Goal: Task Accomplishment & Management: Use online tool/utility

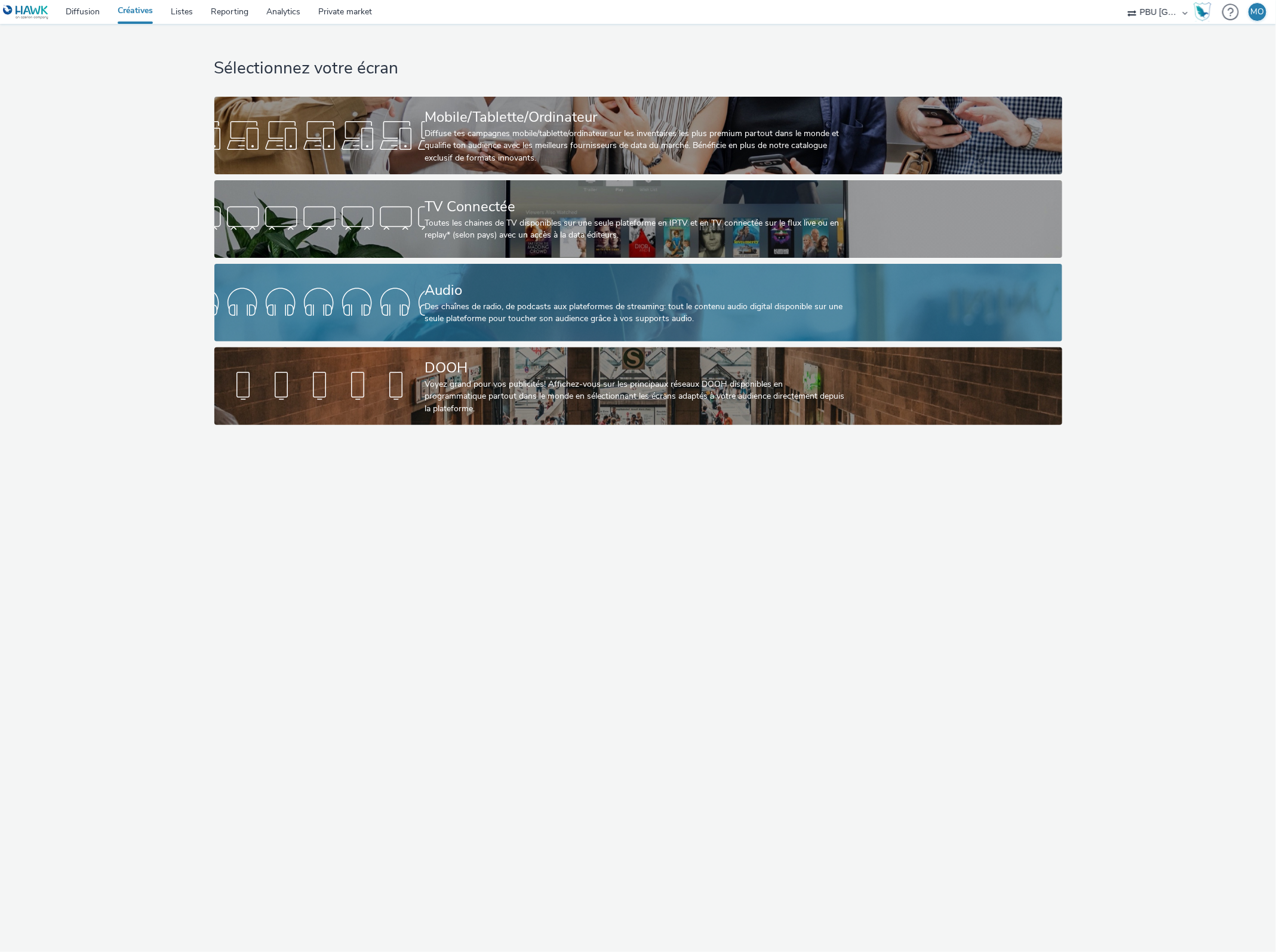
click at [412, 314] on div at bounding box center [319, 302] width 211 height 38
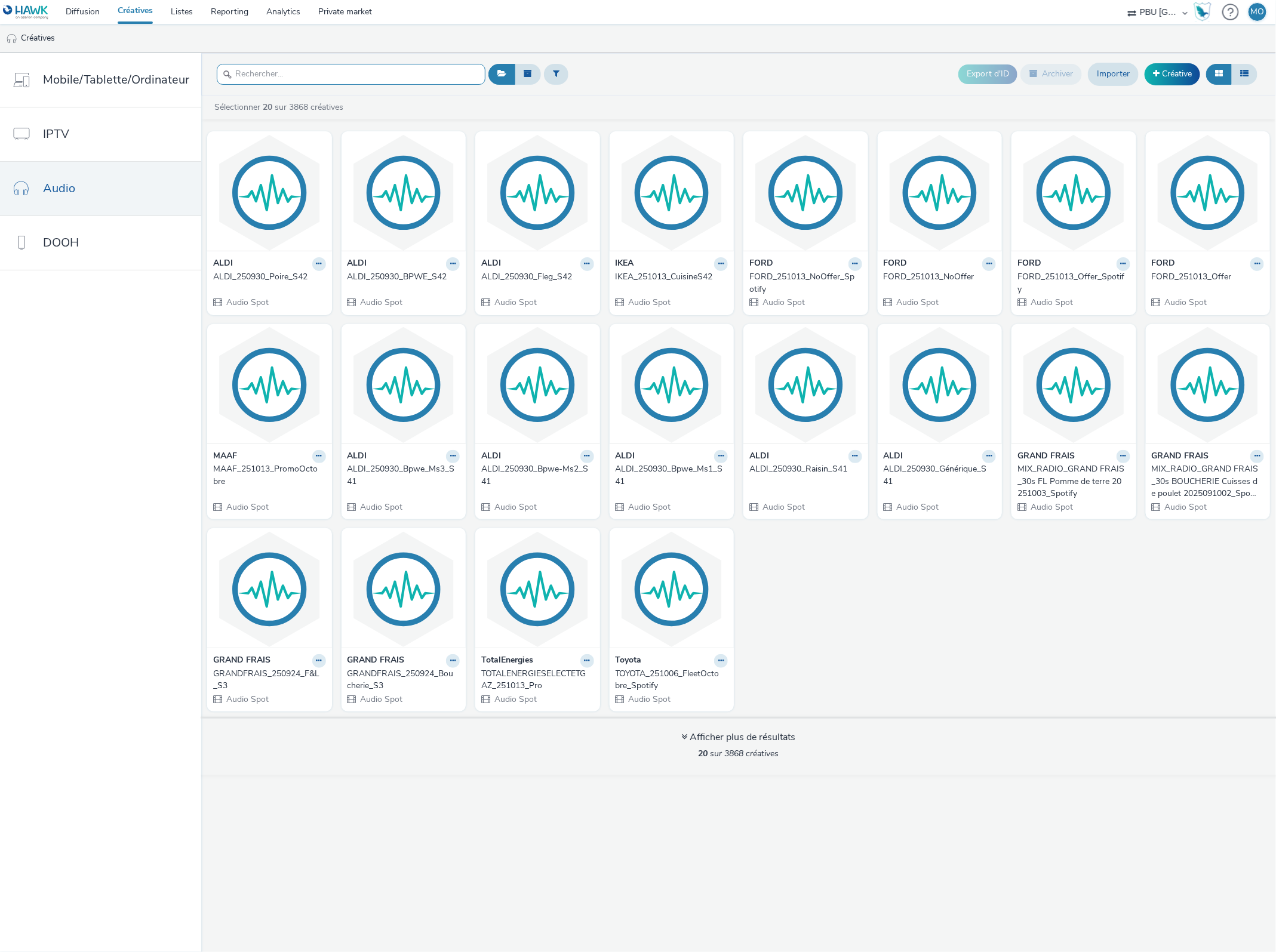
click at [287, 75] on input "text" at bounding box center [351, 74] width 269 height 21
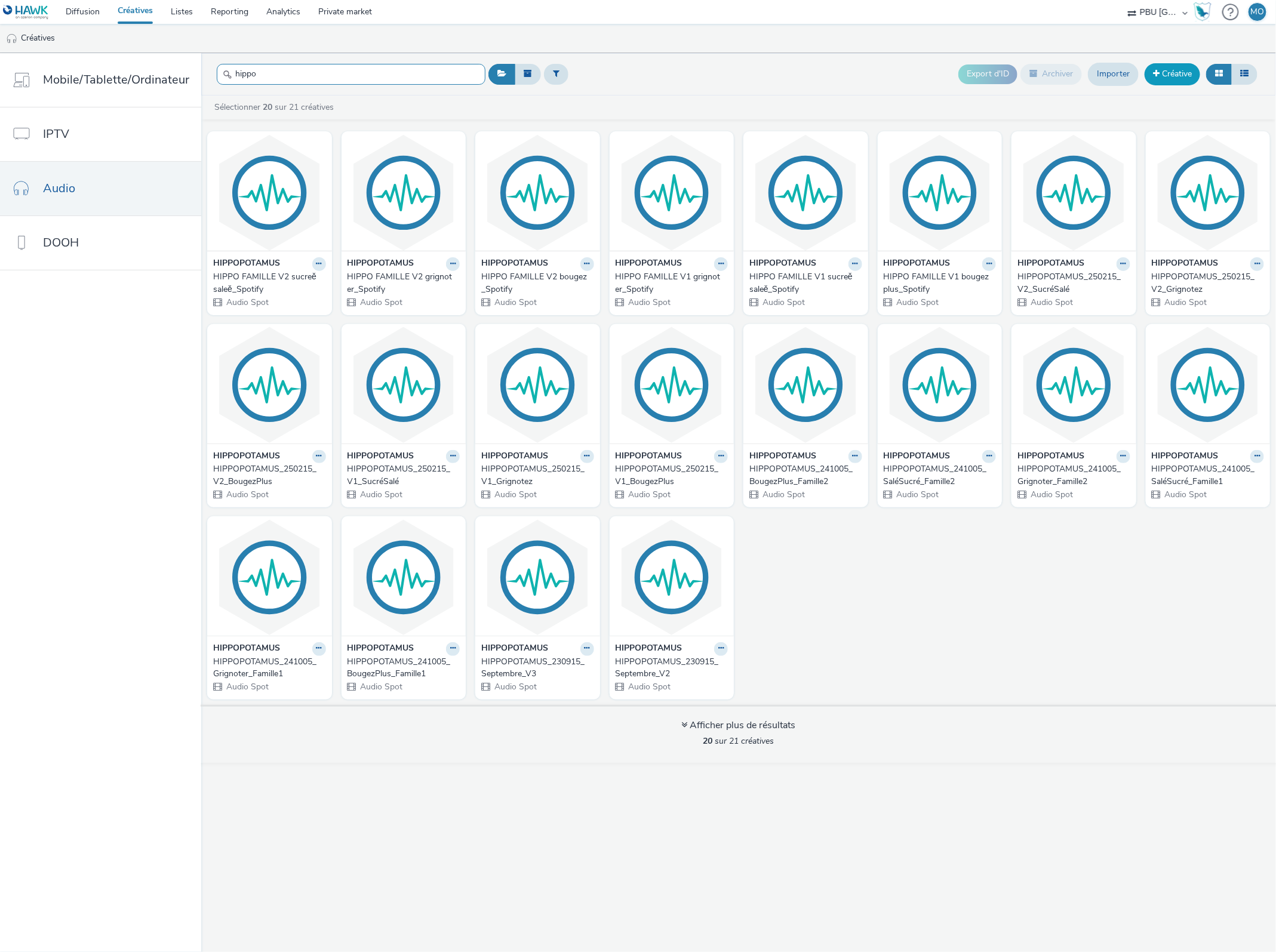
type input "hippo"
click at [1178, 80] on link "Créative" at bounding box center [1172, 74] width 56 height 21
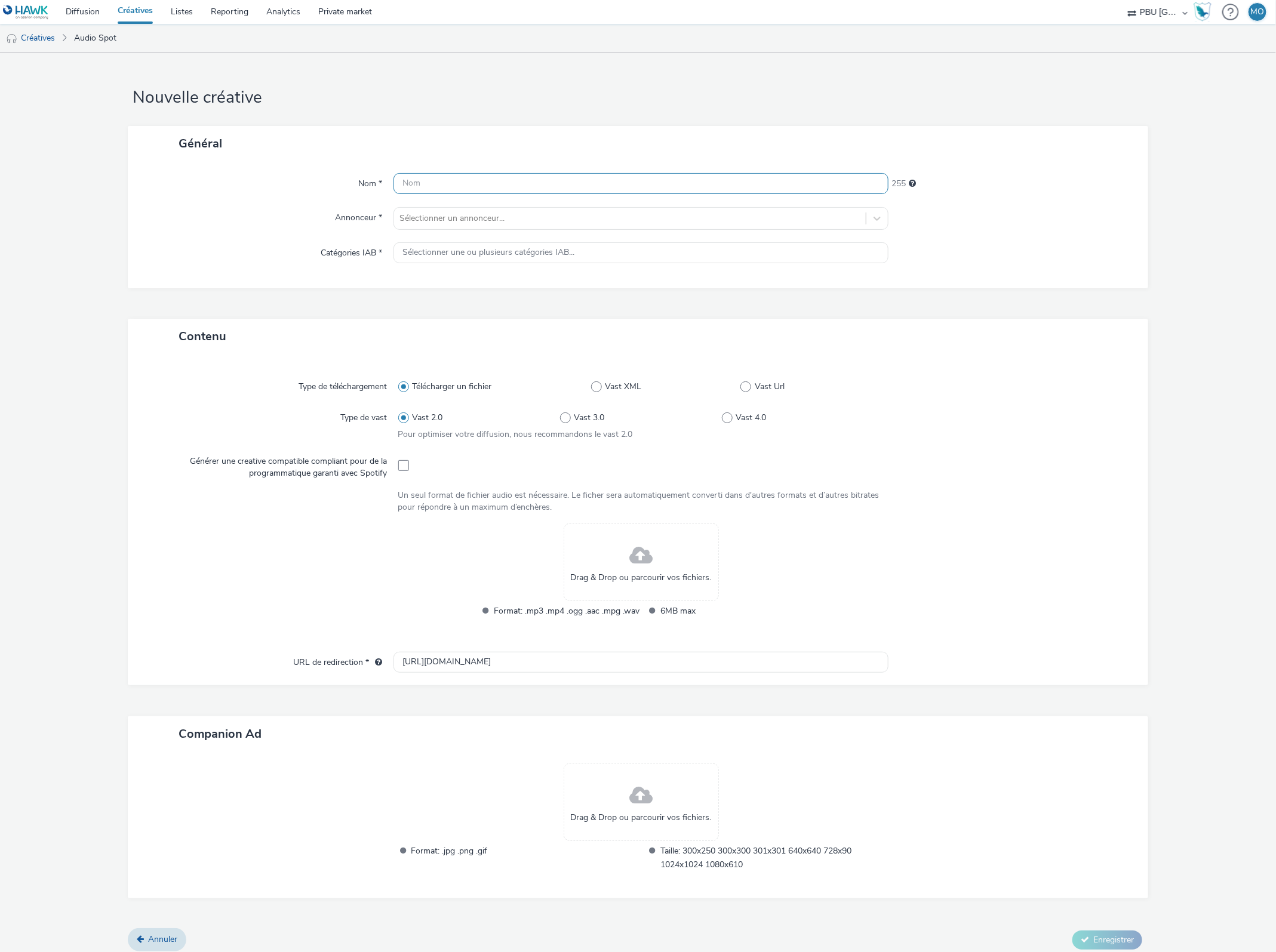
click at [438, 179] on input "text" at bounding box center [641, 183] width 496 height 21
type input "HIPPOPOTAMUS_251013_Vague03_Teasing_M1"
click at [410, 217] on div at bounding box center [630, 218] width 461 height 14
type input "hippo"
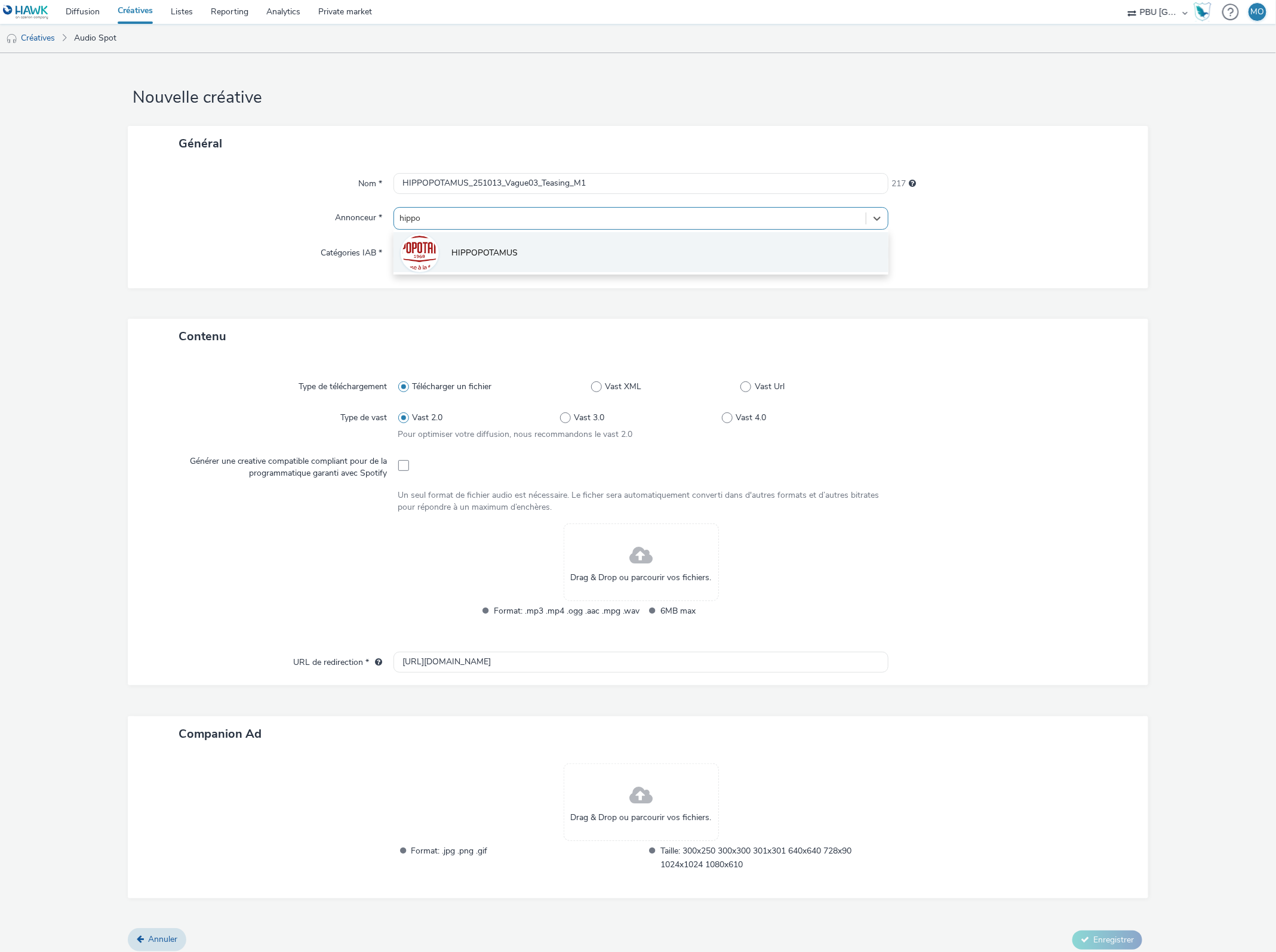
click at [440, 255] on li "HIPPOPOTAMUS" at bounding box center [641, 253] width 496 height 40
type input "[URL][DOMAIN_NAME]"
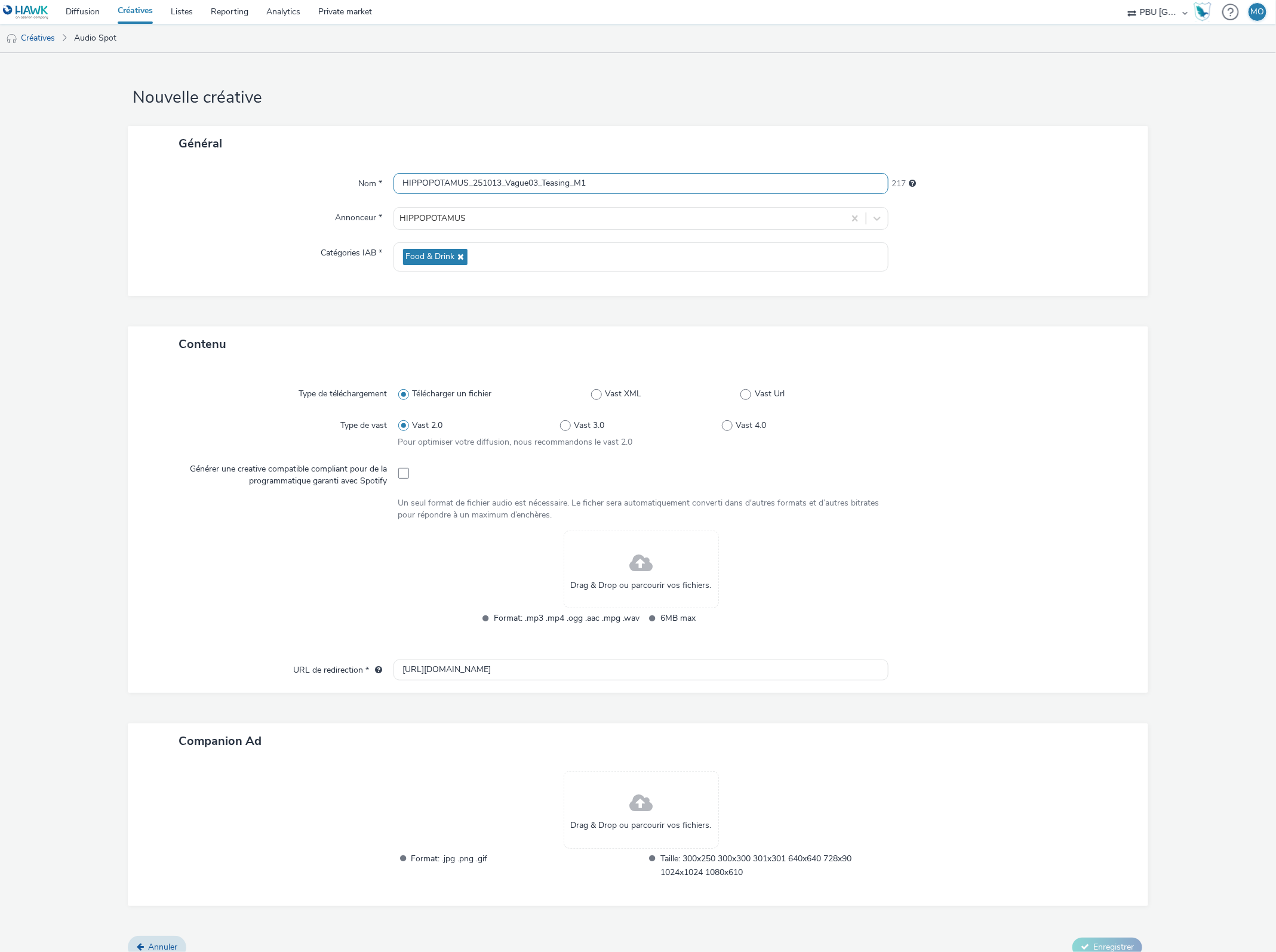
drag, startPoint x: 538, startPoint y: 182, endPoint x: 503, endPoint y: 179, distance: 35.1
click at [503, 179] on input "HIPPOPOTAMUS_251013_Vague03_Teasing_M1" at bounding box center [641, 183] width 496 height 21
type input "HIPPOPOTAMUS_251013_Teasing_M1"
click at [266, 278] on div "Nom * HIPPOPOTAMUS_251013_Teasing_M1 225 Annonceur * HIPPOPOTAMUS Catégories IA…" at bounding box center [638, 229] width 1021 height 135
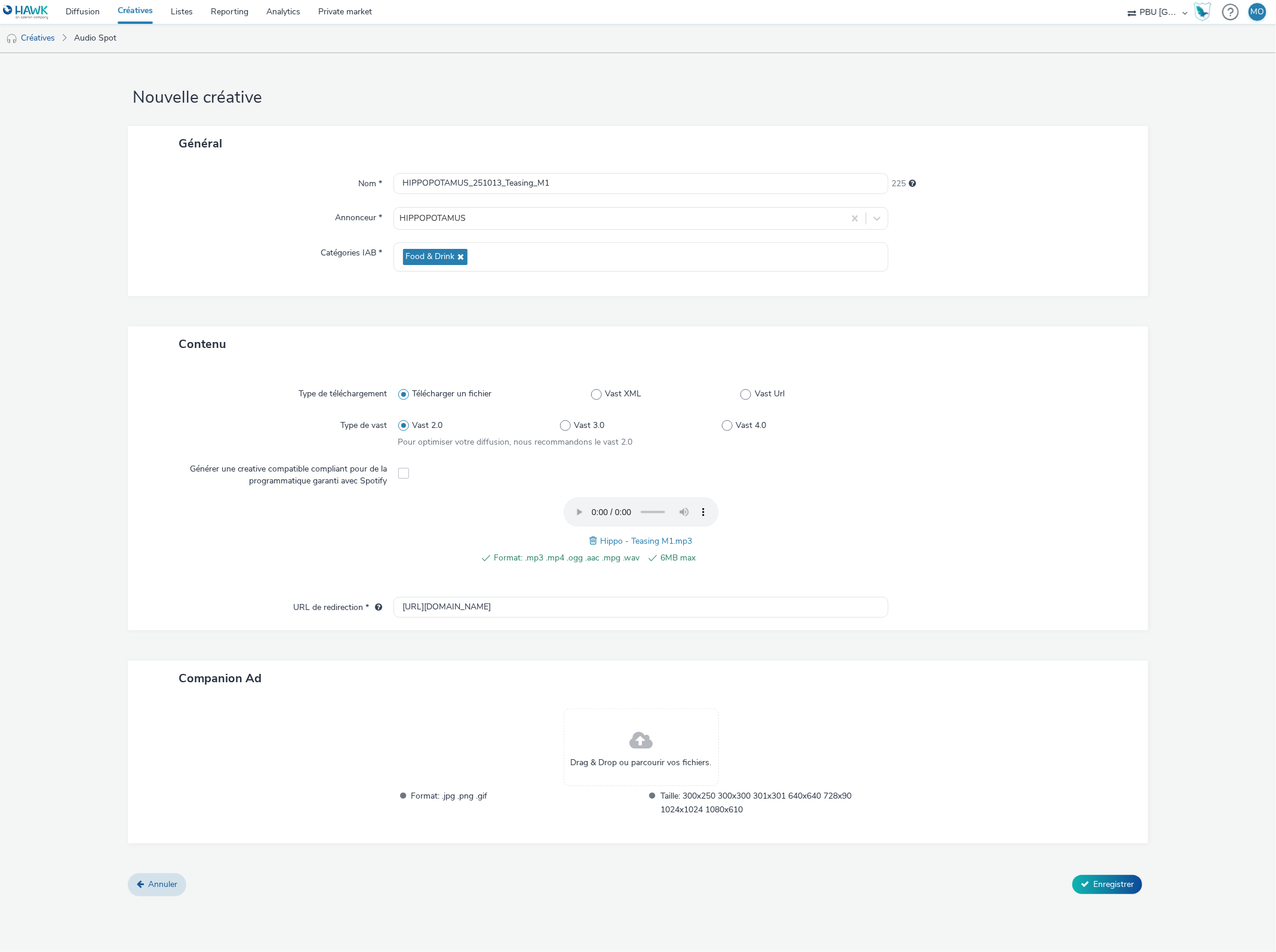
click at [1067, 506] on div at bounding box center [1005, 538] width 243 height 80
click at [1106, 887] on span "Enregistrer" at bounding box center [1113, 885] width 41 height 12
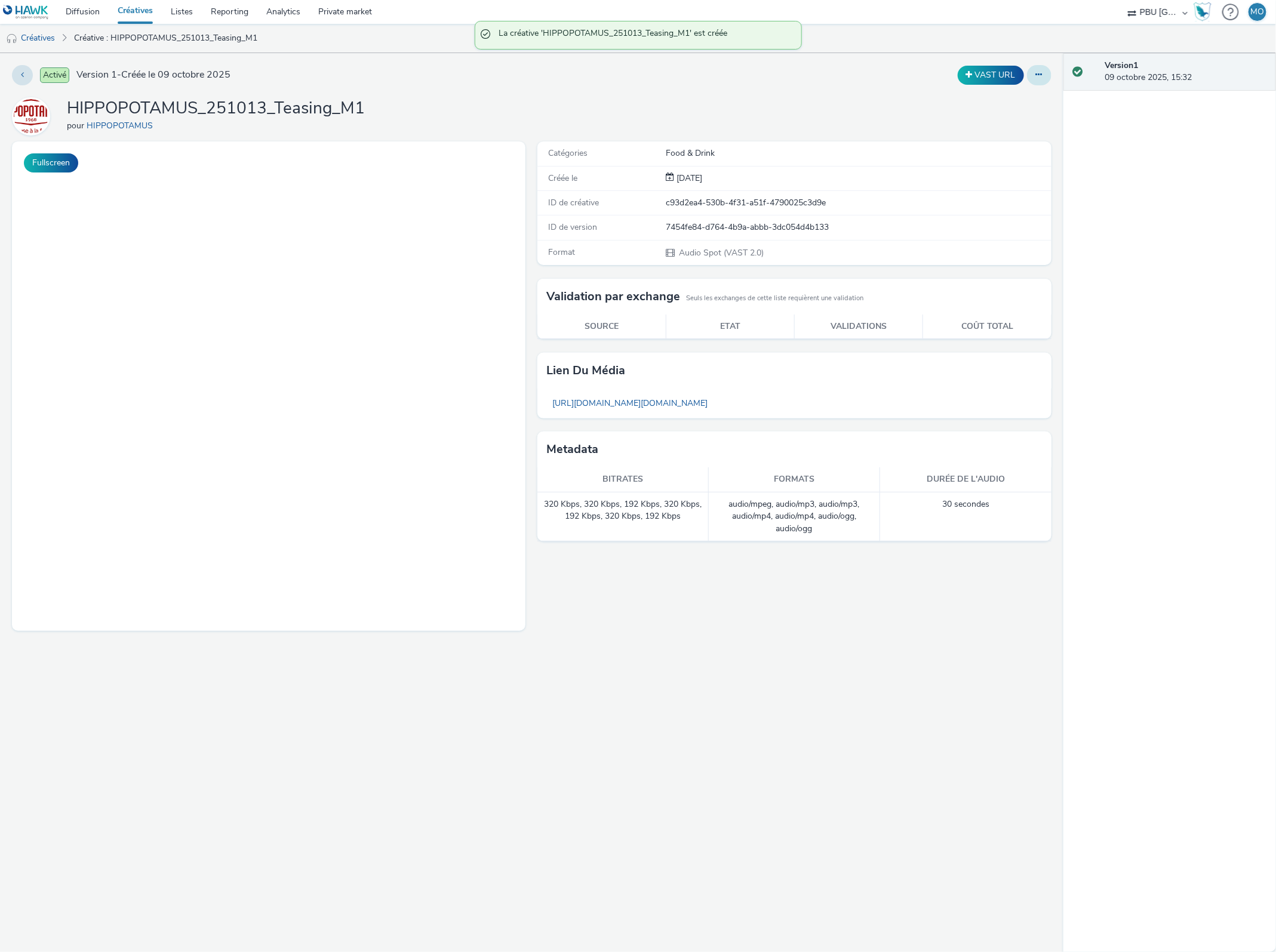
click at [1036, 78] on icon at bounding box center [1039, 74] width 6 height 8
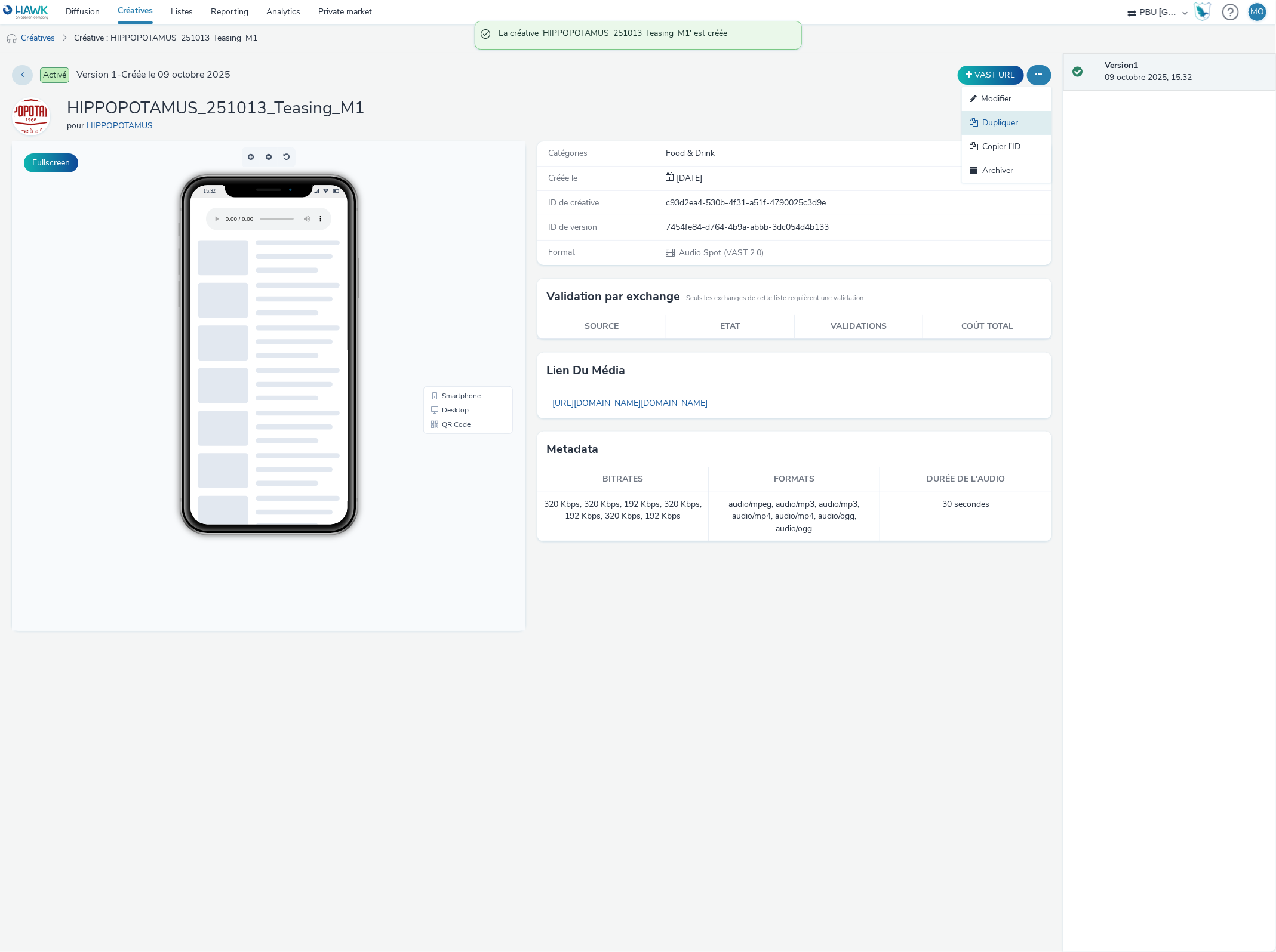
click at [1011, 126] on link "Dupliquer" at bounding box center [1007, 122] width 89 height 24
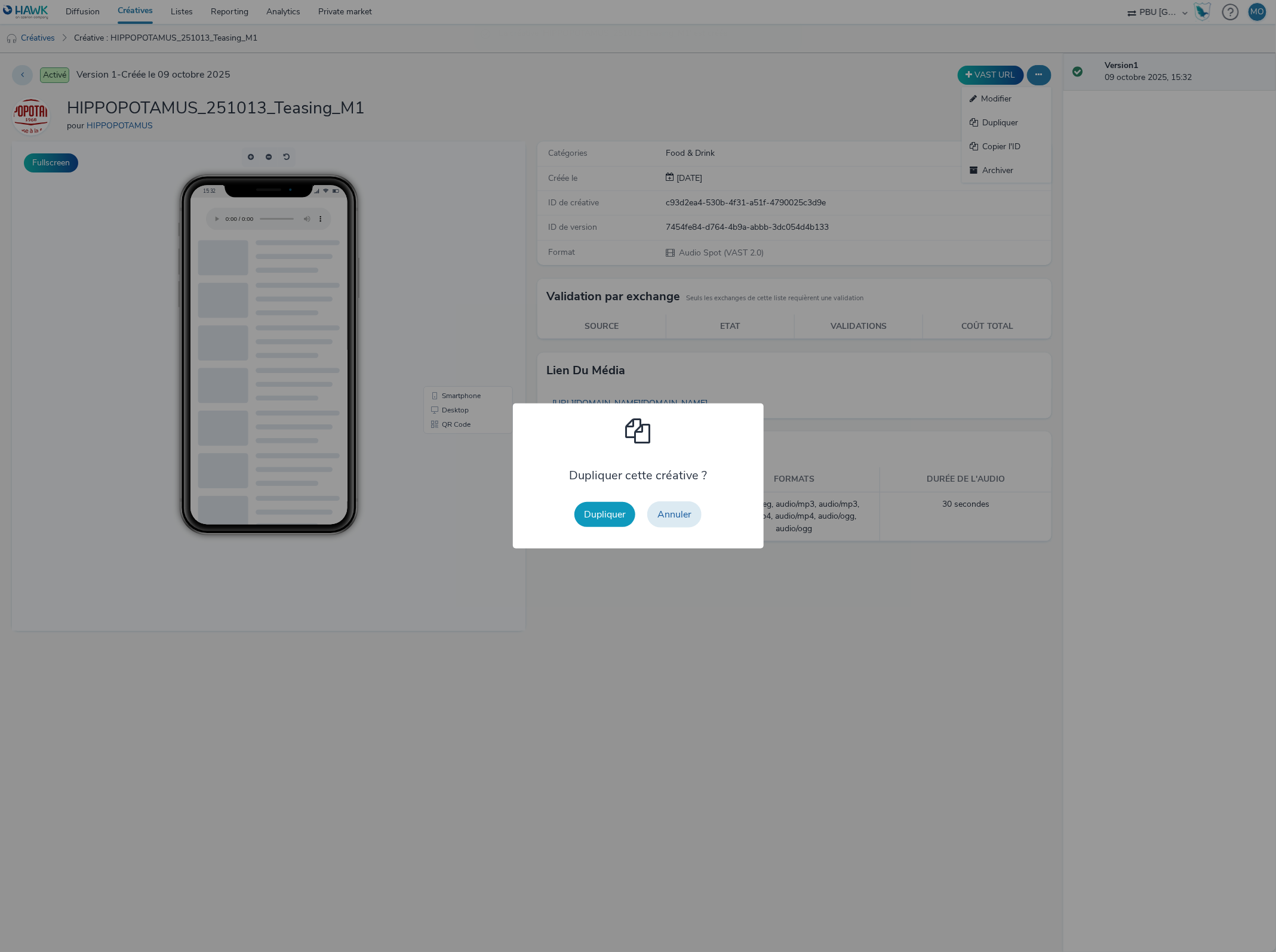
click at [589, 512] on button "Dupliquer" at bounding box center [605, 514] width 61 height 25
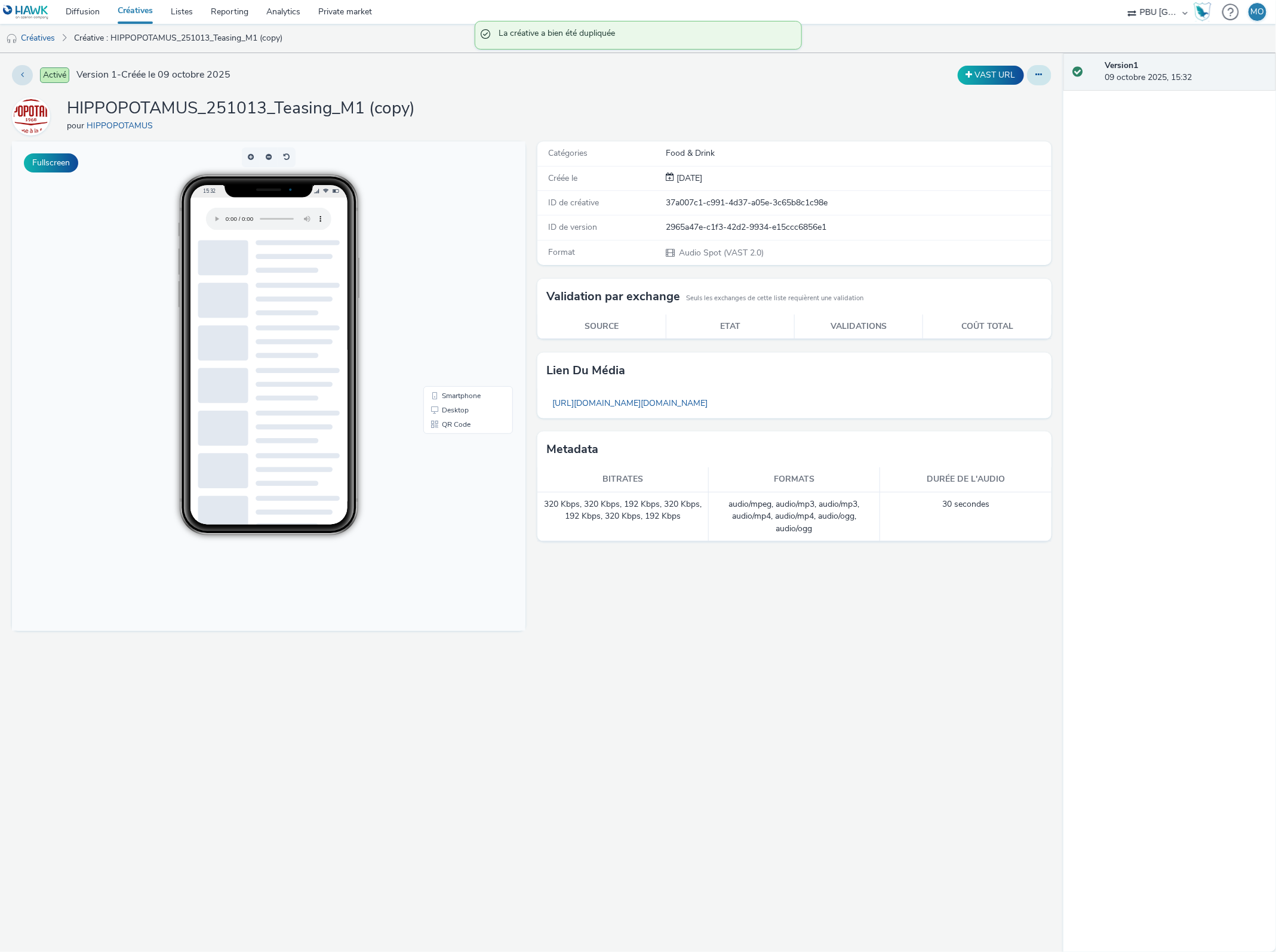
click at [1042, 82] on button at bounding box center [1040, 74] width 25 height 20
click at [1020, 95] on link "Modifier" at bounding box center [1007, 99] width 89 height 24
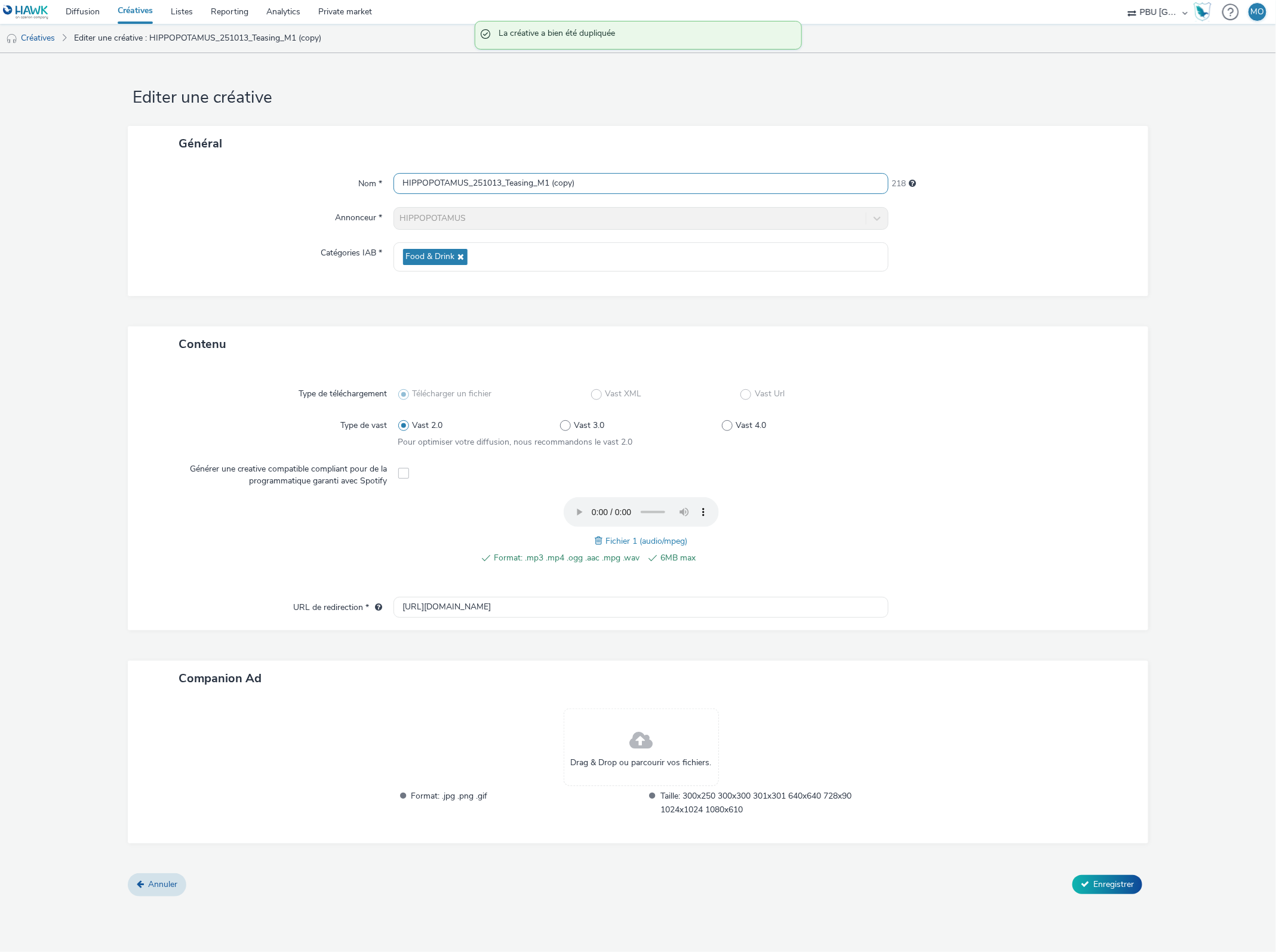
drag, startPoint x: 545, startPoint y: 185, endPoint x: 592, endPoint y: 185, distance: 47.0
click at [592, 185] on input "HIPPOPOTAMUS_251013_Teasing_M1 (copy)" at bounding box center [641, 183] width 496 height 21
type input "HIPPOPOTAMUS_251013_Teasing_M2"
click at [599, 536] on span at bounding box center [600, 541] width 11 height 13
click at [1111, 873] on div "Contenu Type de téléchargement Télécharger un fichier Vast XML Vast Url Type de…" at bounding box center [638, 600] width 1021 height 547
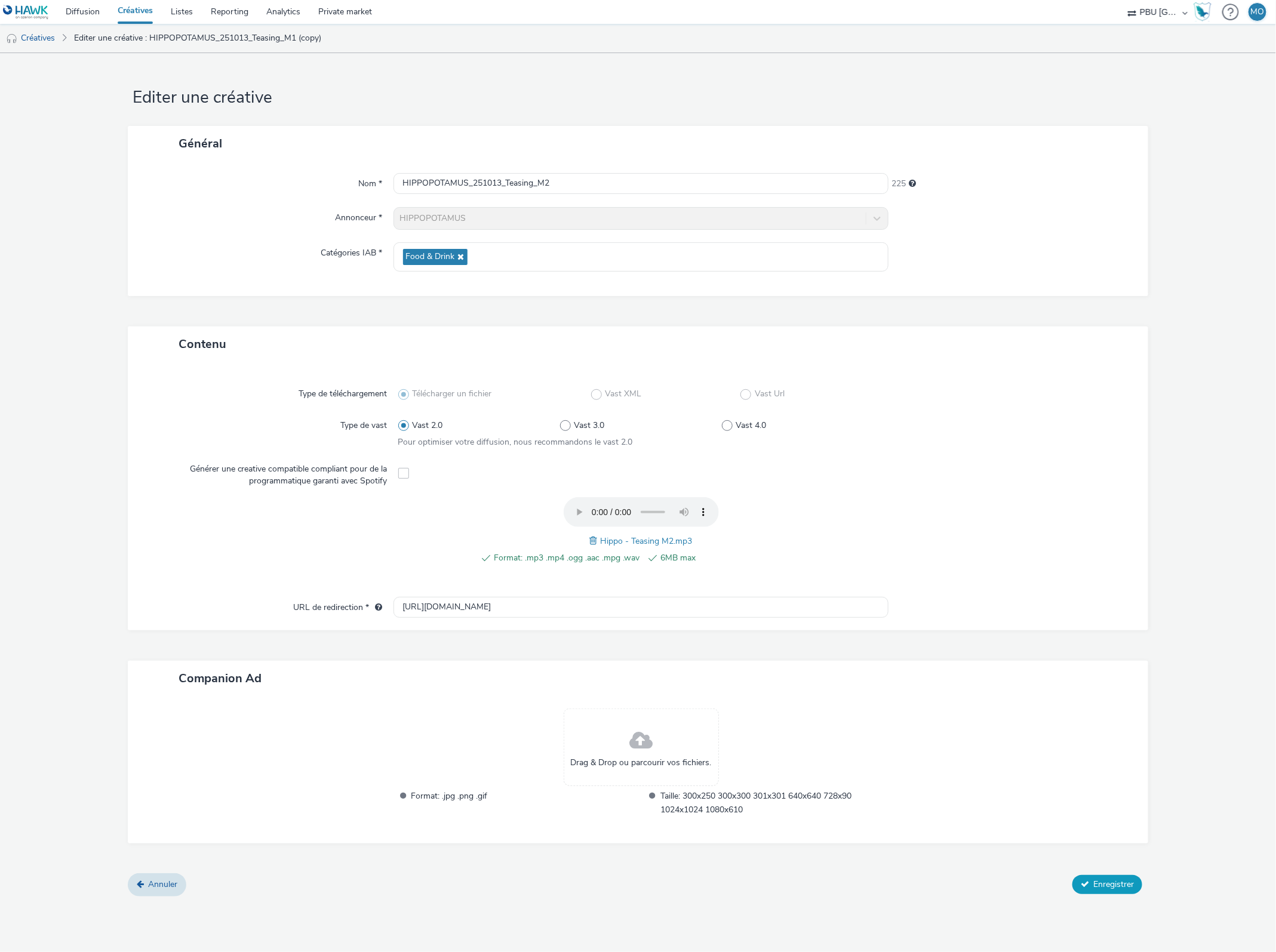
click at [1112, 882] on span "Enregistrer" at bounding box center [1113, 885] width 41 height 12
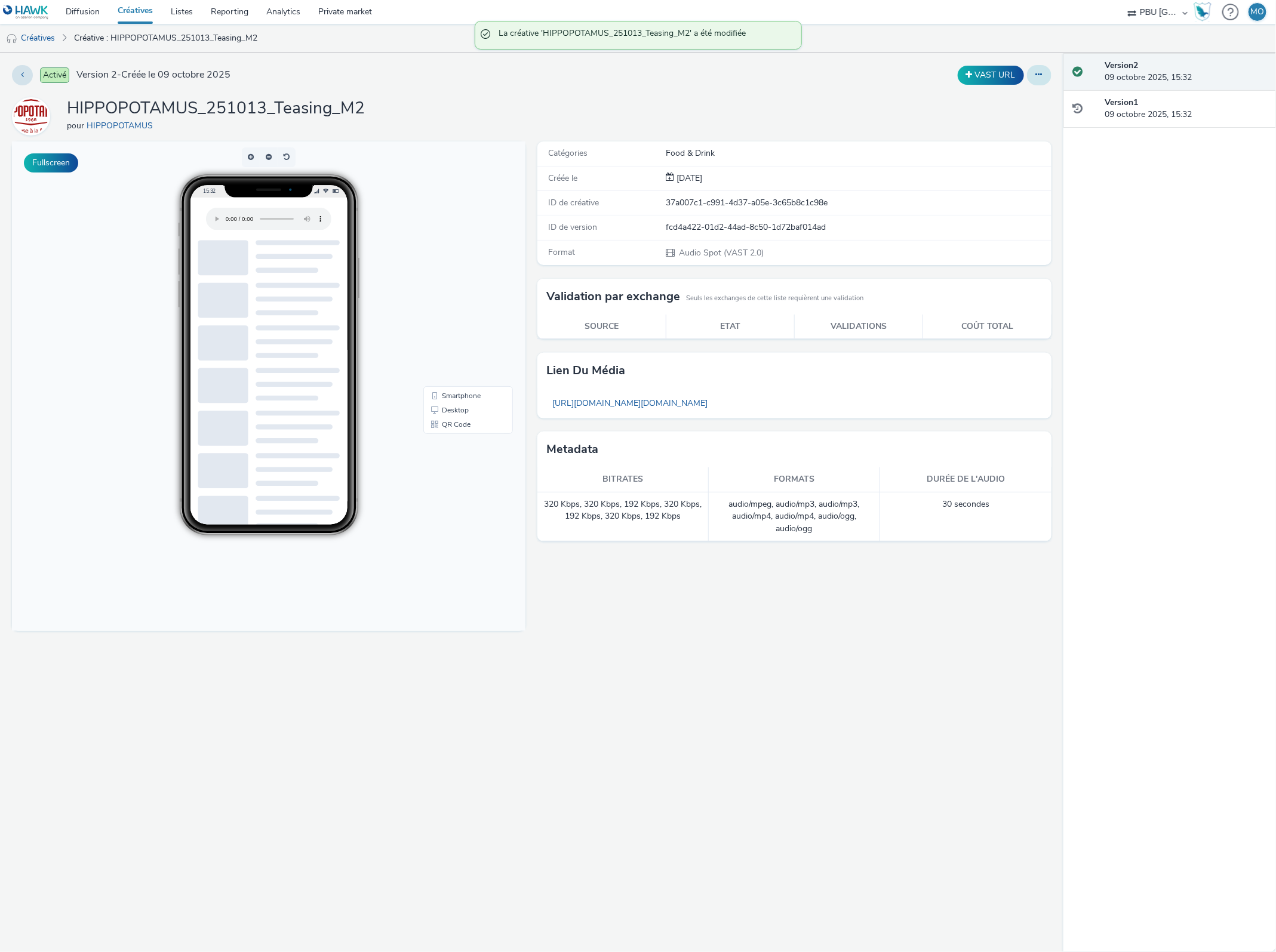
click at [1045, 76] on button at bounding box center [1040, 74] width 25 height 20
click at [1022, 124] on link "Dupliquer" at bounding box center [1007, 122] width 89 height 24
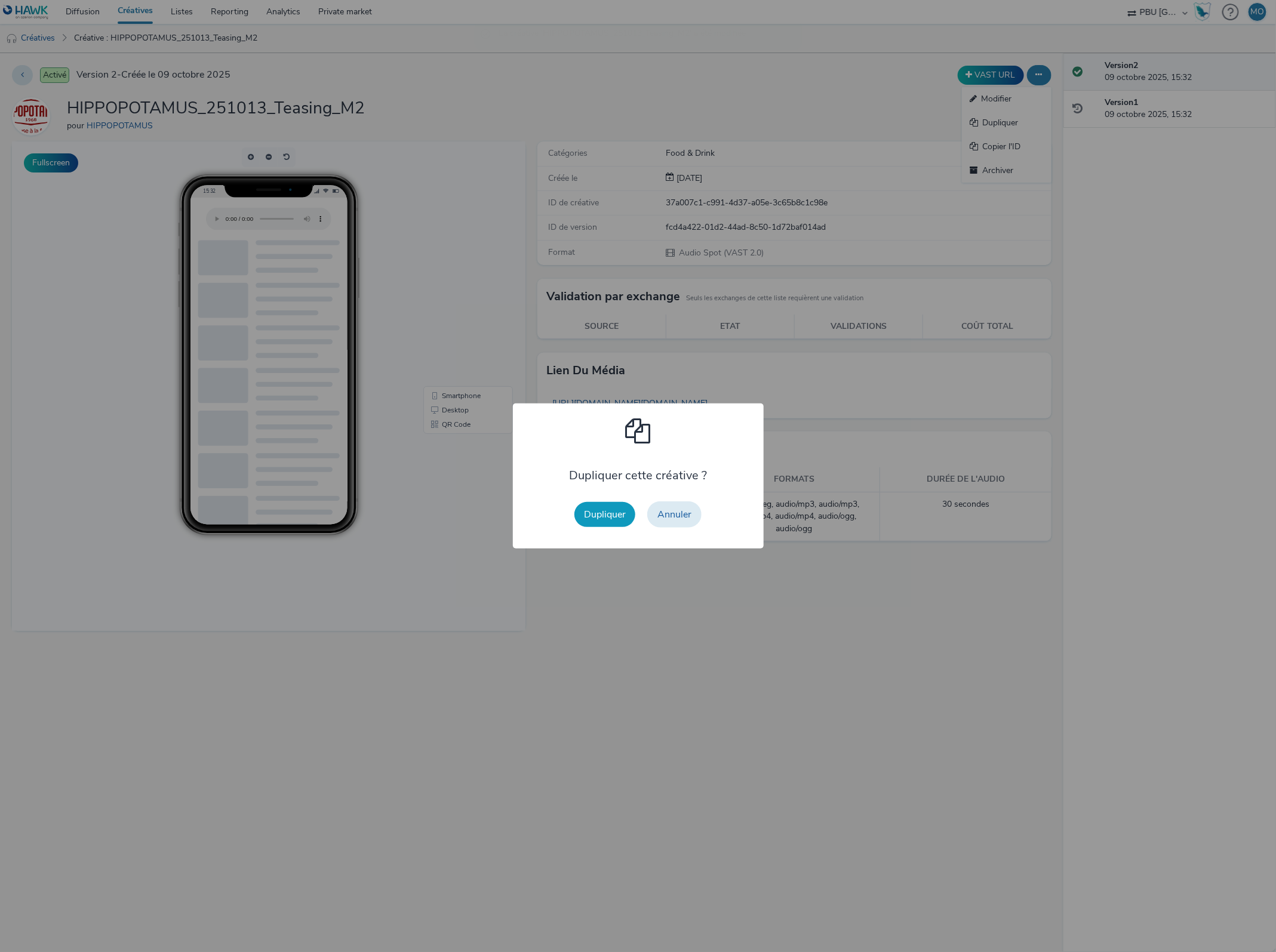
click at [611, 509] on button "Dupliquer" at bounding box center [605, 514] width 61 height 25
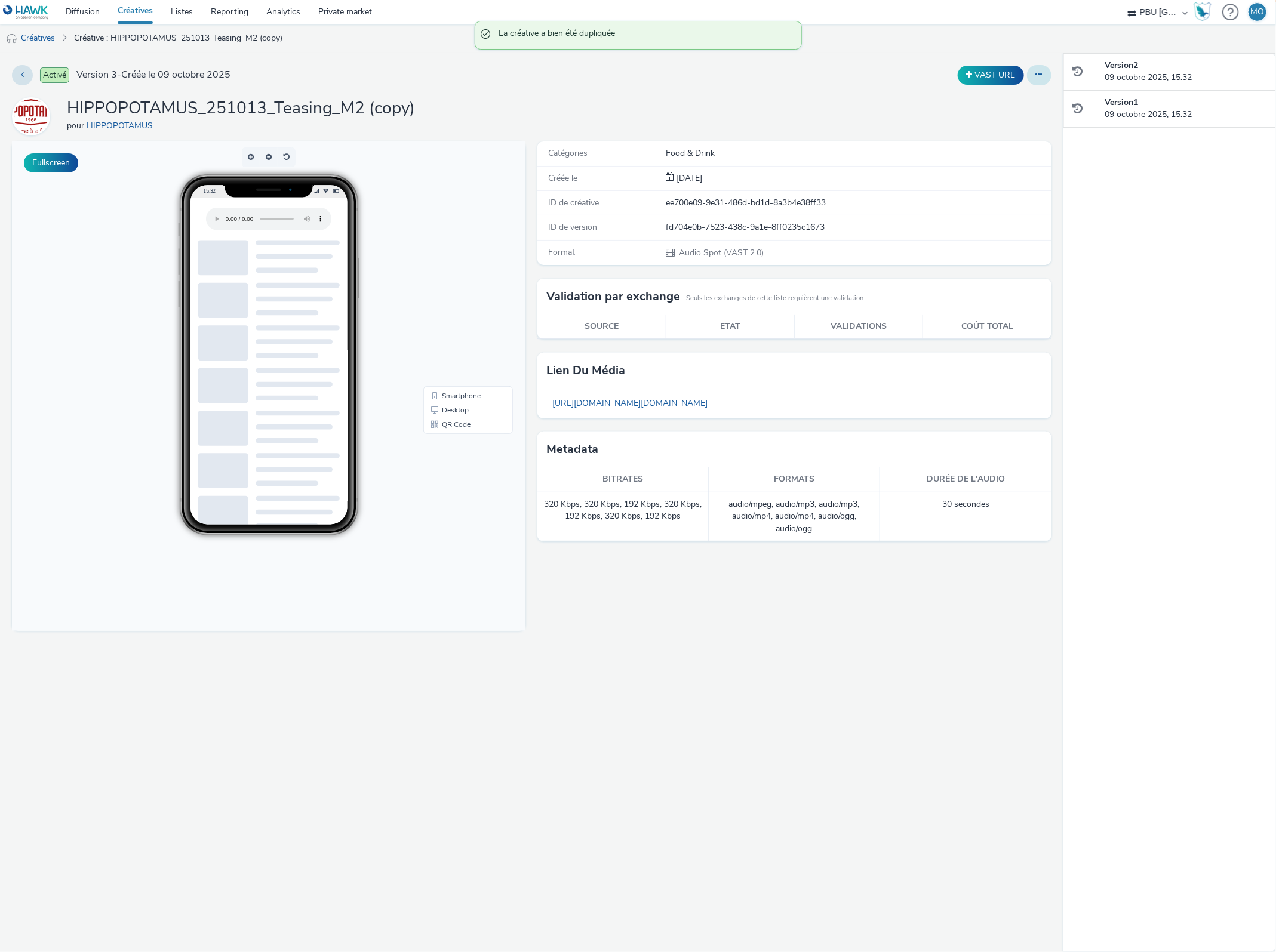
click at [1037, 78] on icon at bounding box center [1039, 74] width 6 height 8
click at [1018, 100] on link "Modifier" at bounding box center [1007, 99] width 89 height 24
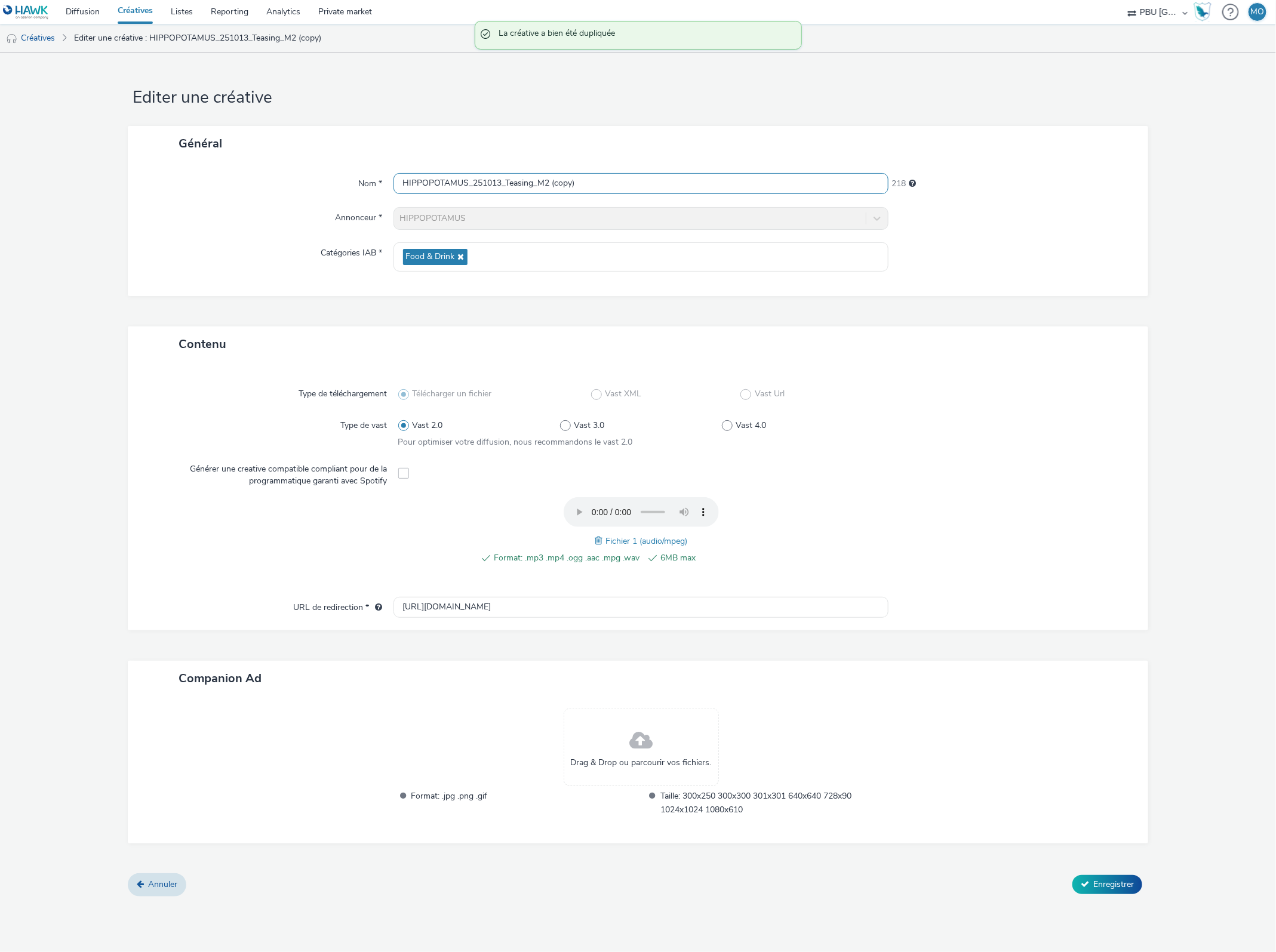
drag, startPoint x: 547, startPoint y: 187, endPoint x: 615, endPoint y: 188, distance: 68.0
click at [615, 188] on input "HIPPOPOTAMUS_251013_Teasing_M2 (copy)" at bounding box center [641, 183] width 496 height 21
type input "HIPPOPOTAMUS_251013_Teasing_M3"
click at [598, 542] on span at bounding box center [600, 541] width 11 height 13
click at [576, 547] on div "Format: .mp3 .mp4 .ogg .aac .mpg .wav 6MB max Hippo - Teasing M3.mp3" at bounding box center [641, 538] width 486 height 80
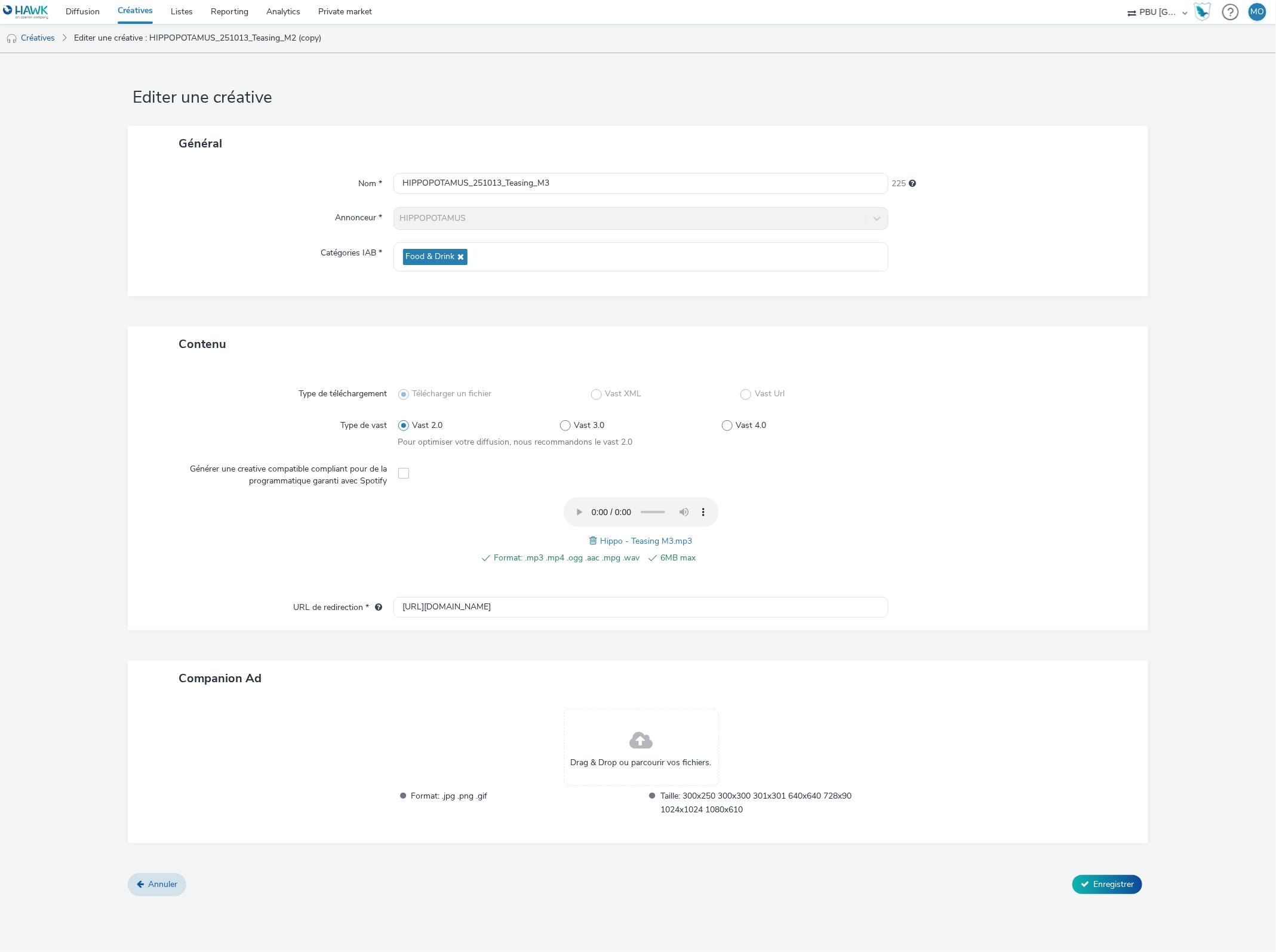
click at [851, 516] on div "Format: .mp3 .mp4 .ogg .aac .mpg .wav 6MB max Hippo - Teasing M3.mp3" at bounding box center [641, 538] width 486 height 80
click at [1132, 882] on span "Enregistrer" at bounding box center [1113, 885] width 41 height 12
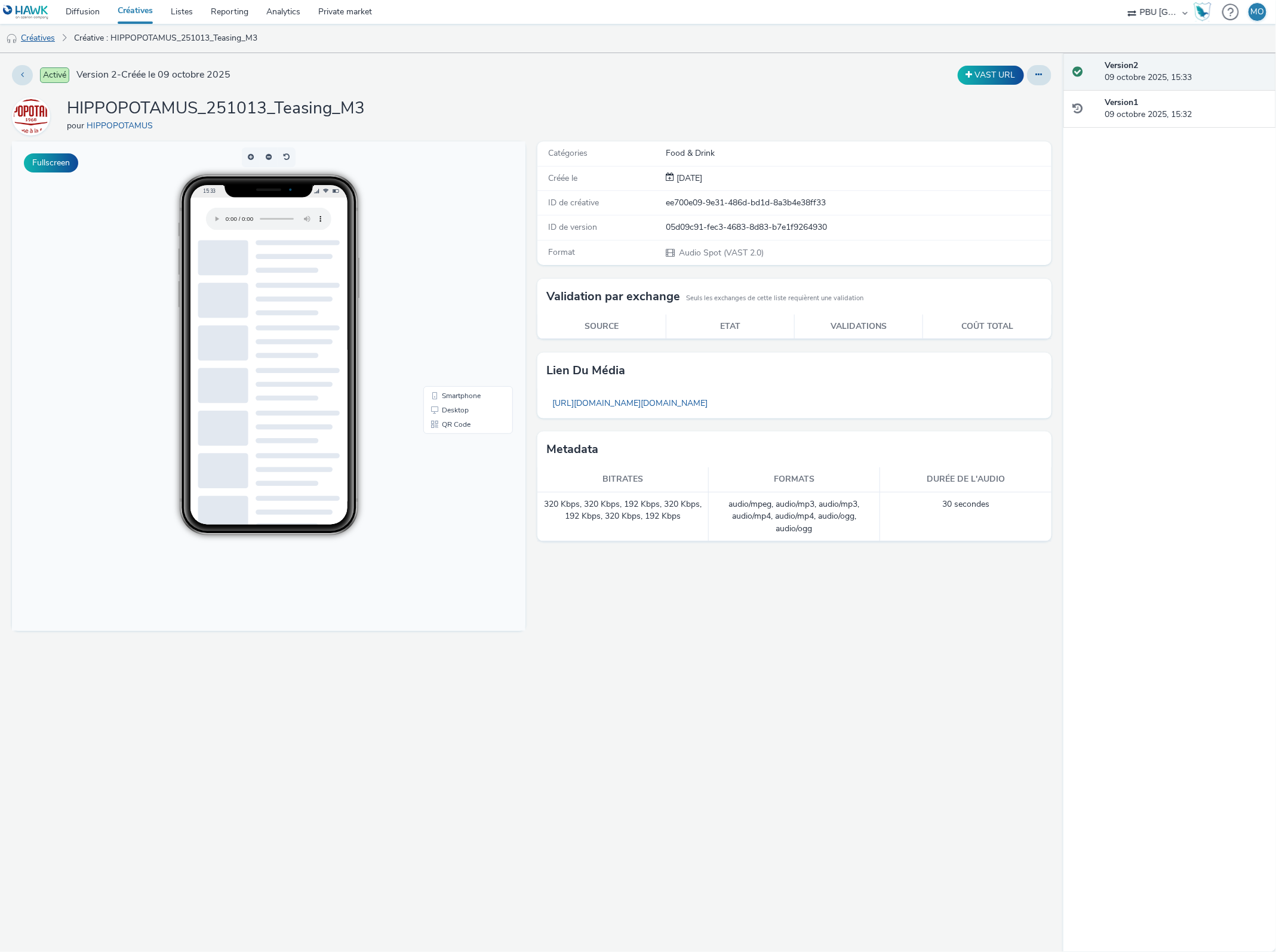
click at [45, 39] on link "Créatives" at bounding box center [30, 38] width 61 height 28
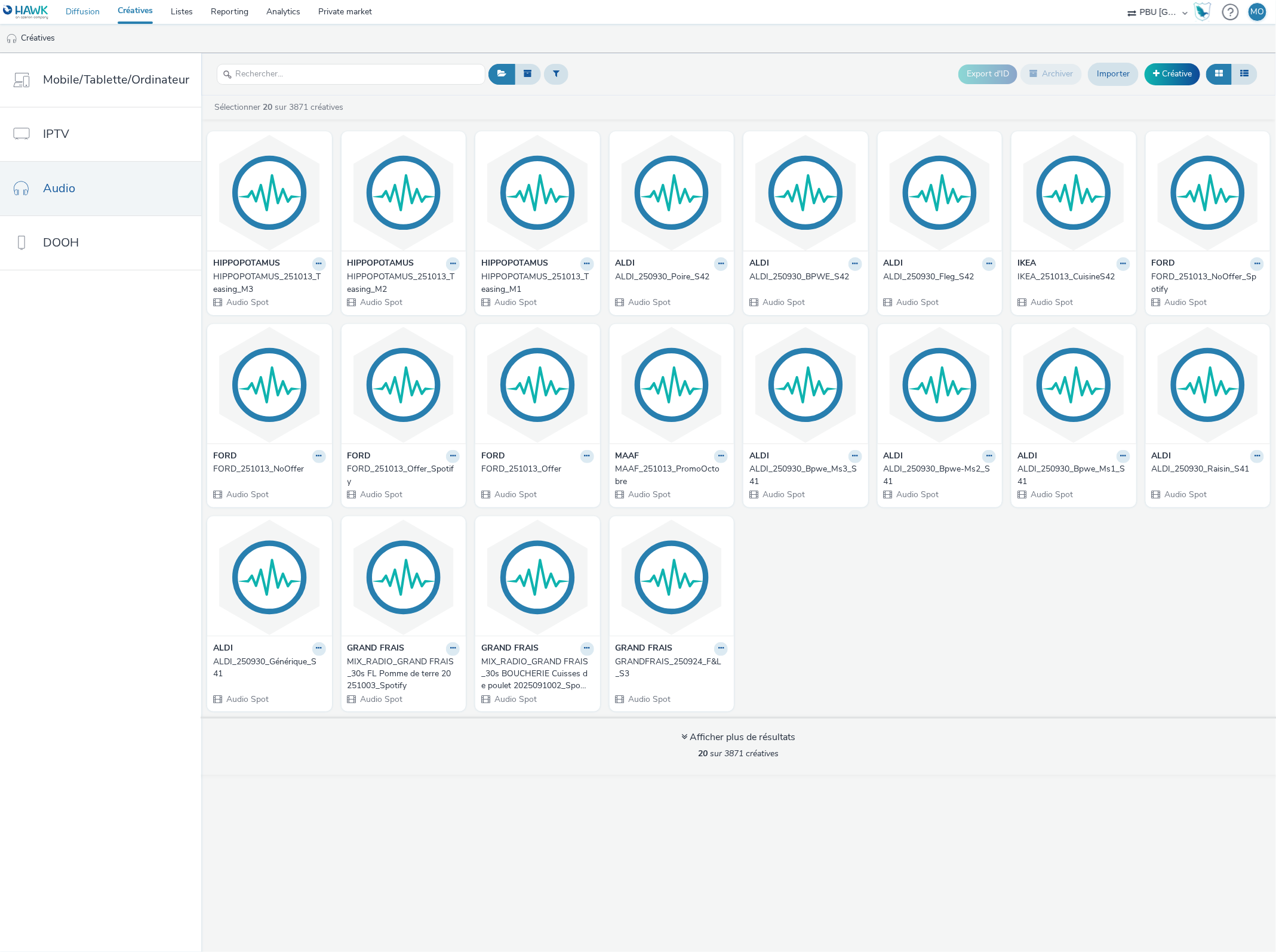
click at [69, 15] on link "Diffusion" at bounding box center [83, 12] width 52 height 24
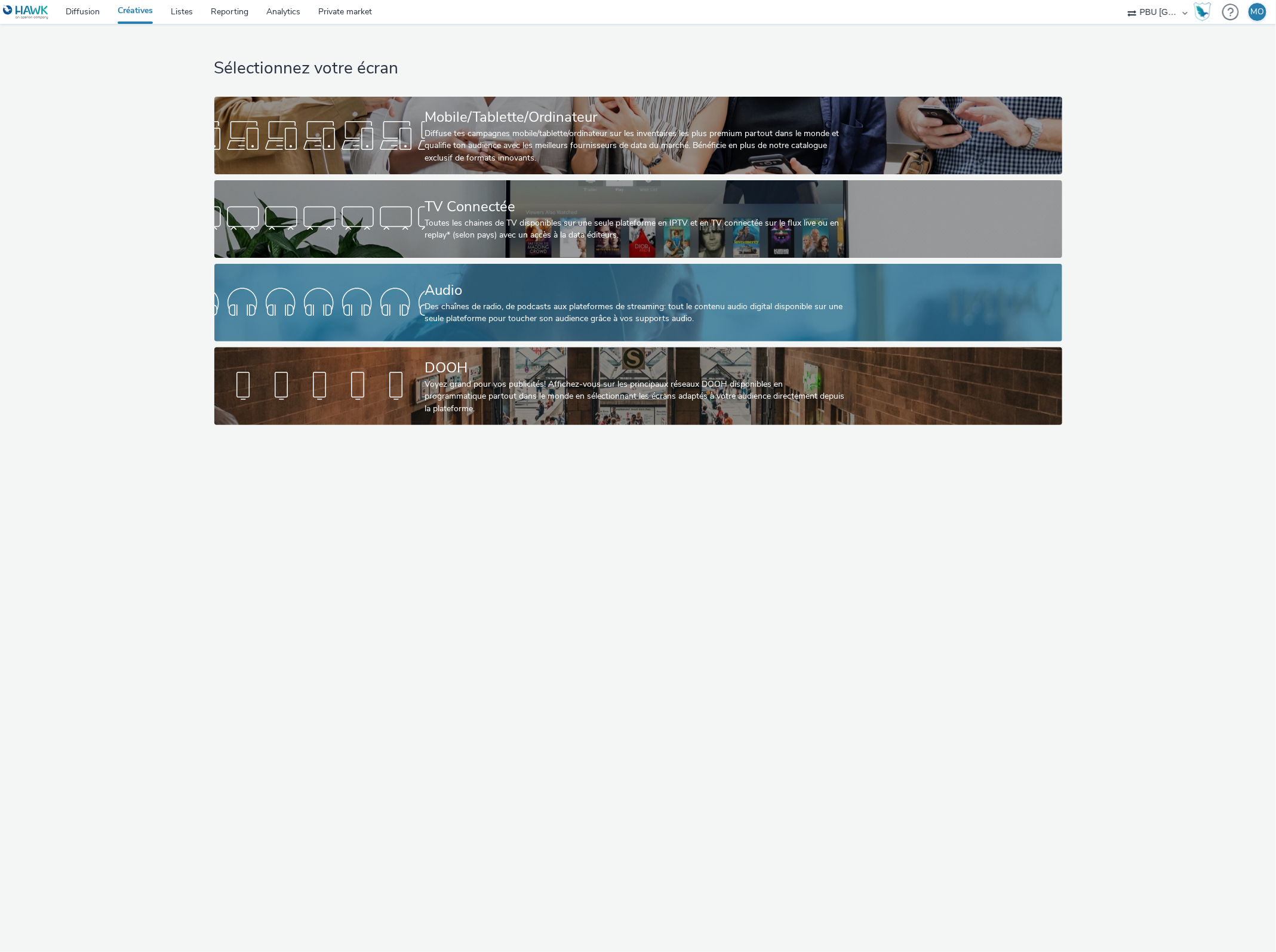
click at [450, 297] on div "Audio" at bounding box center [635, 290] width 422 height 21
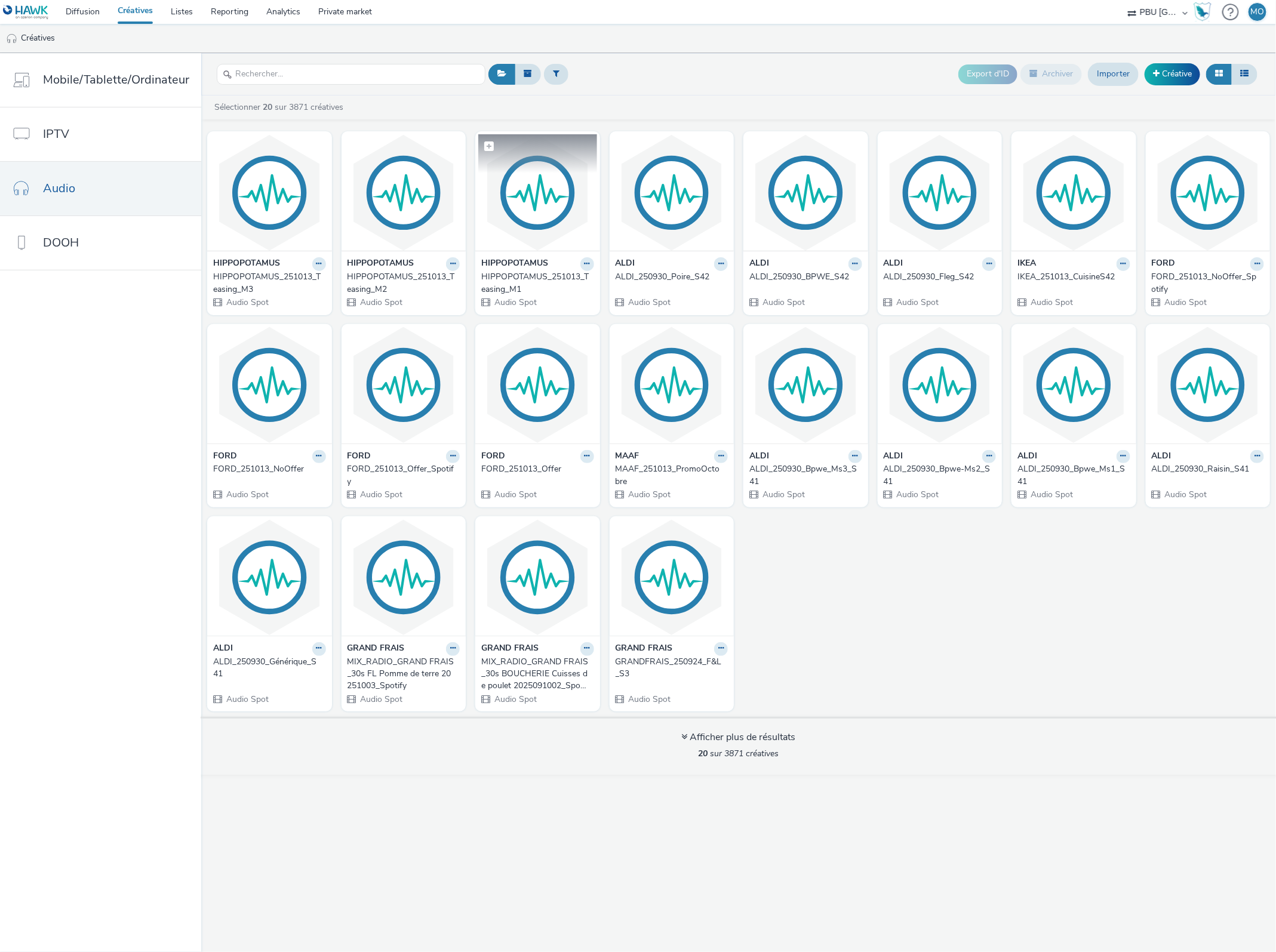
click at [545, 200] on img at bounding box center [537, 192] width 119 height 117
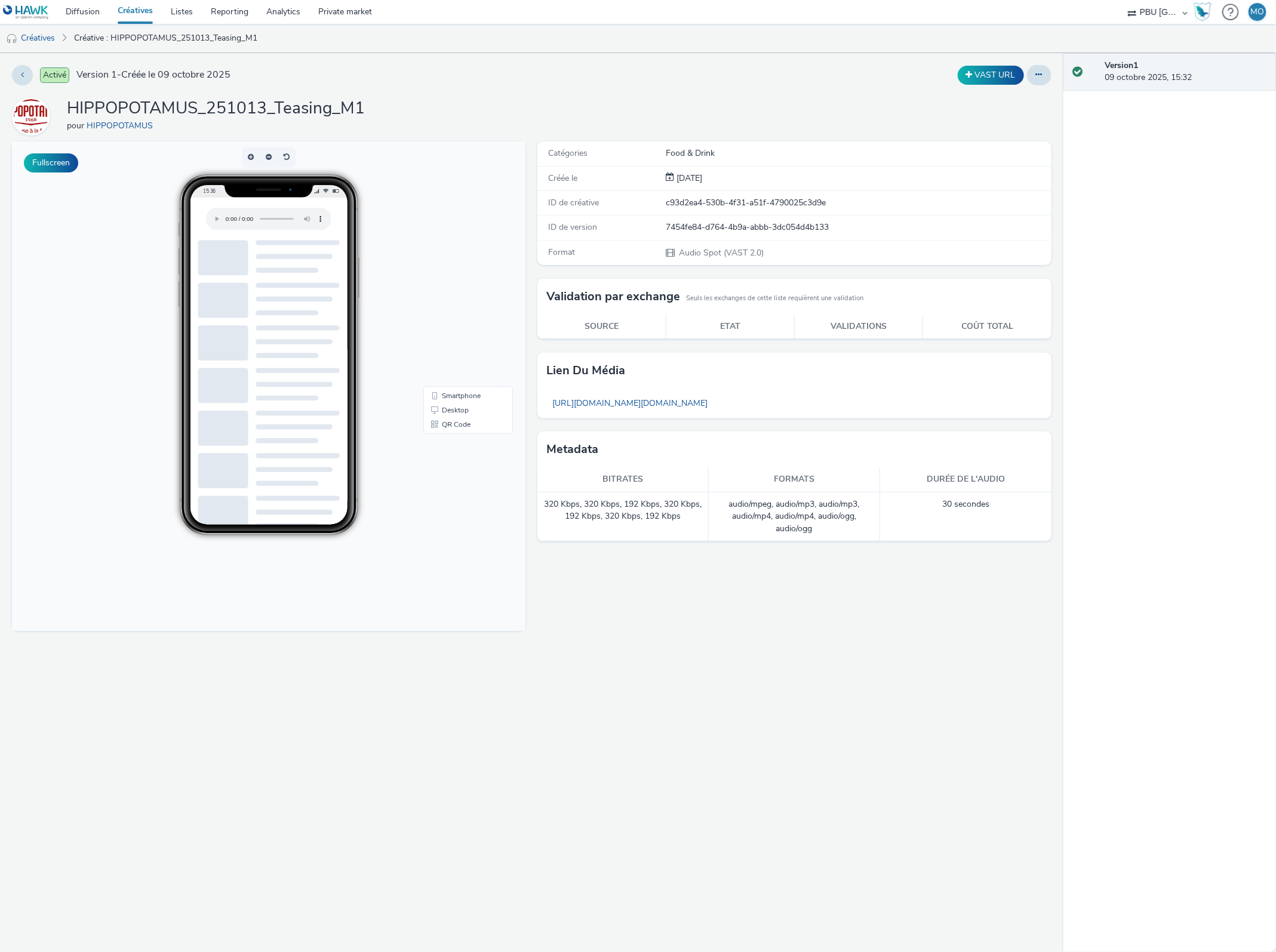
click at [279, 109] on h1 "HIPPOPOTAMUS_251013_Teasing_M1" at bounding box center [216, 108] width 298 height 23
copy h1 "HIPPOPOTAMUS_251013_Teasing_M1"
click at [38, 38] on link "Créatives" at bounding box center [30, 38] width 61 height 28
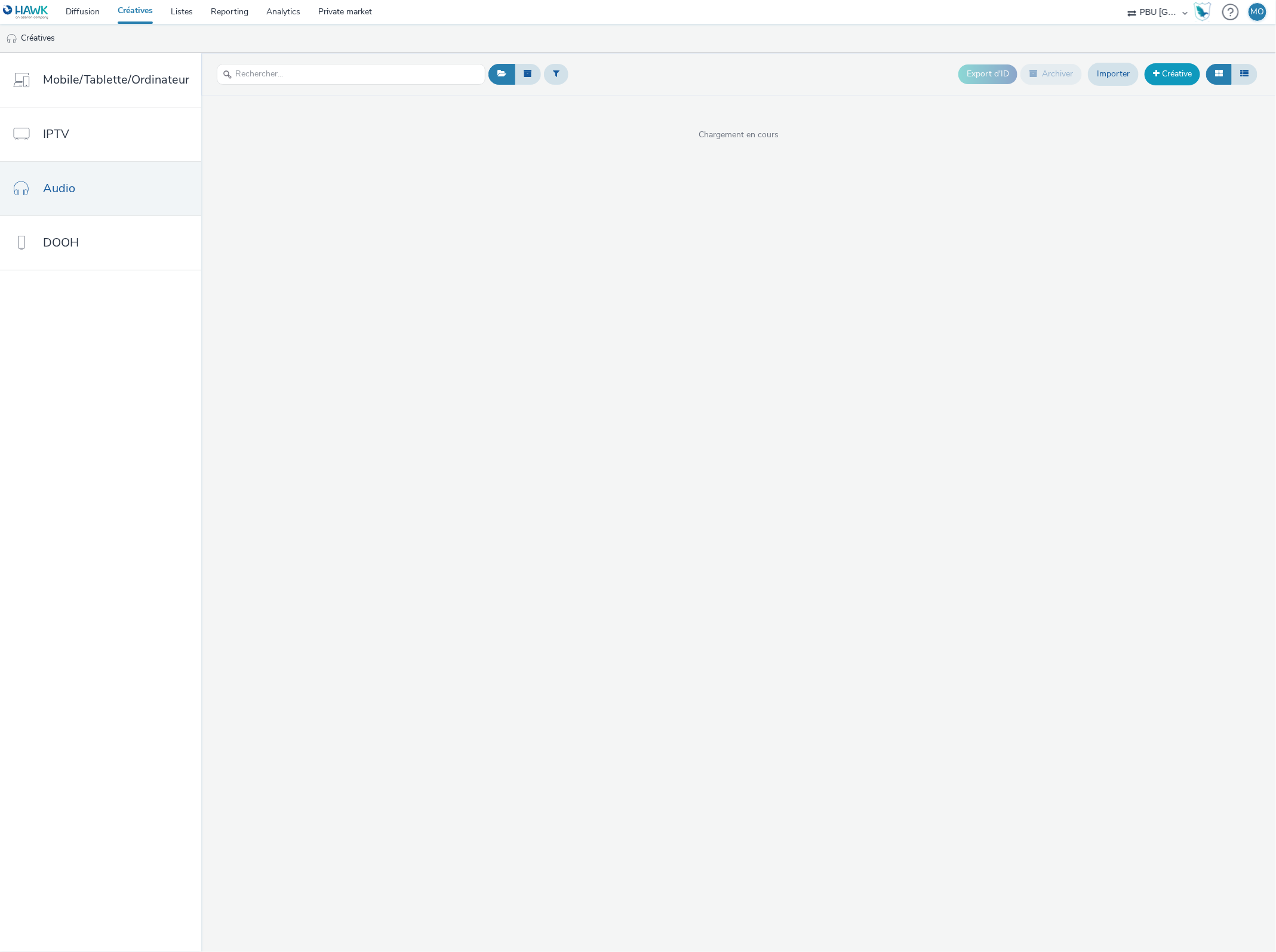
click at [1163, 75] on link "Créative" at bounding box center [1172, 74] width 56 height 21
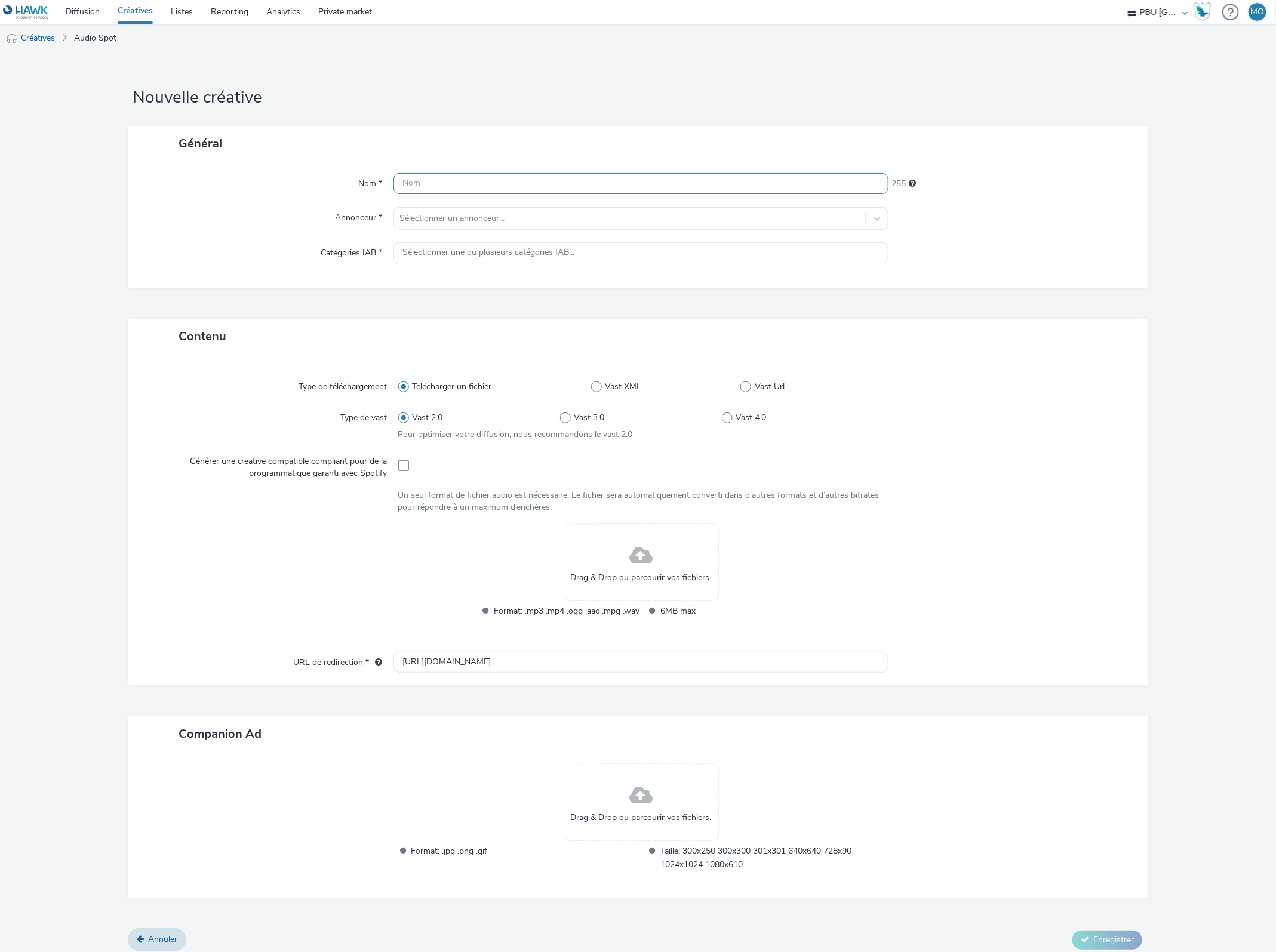
click at [424, 190] on input "text" at bounding box center [641, 183] width 496 height 21
paste input "HIPPOPOTAMUS_251013_Teasing_M1"
type input "HIPPOPOTAMUS_251013_Teasing_M1"
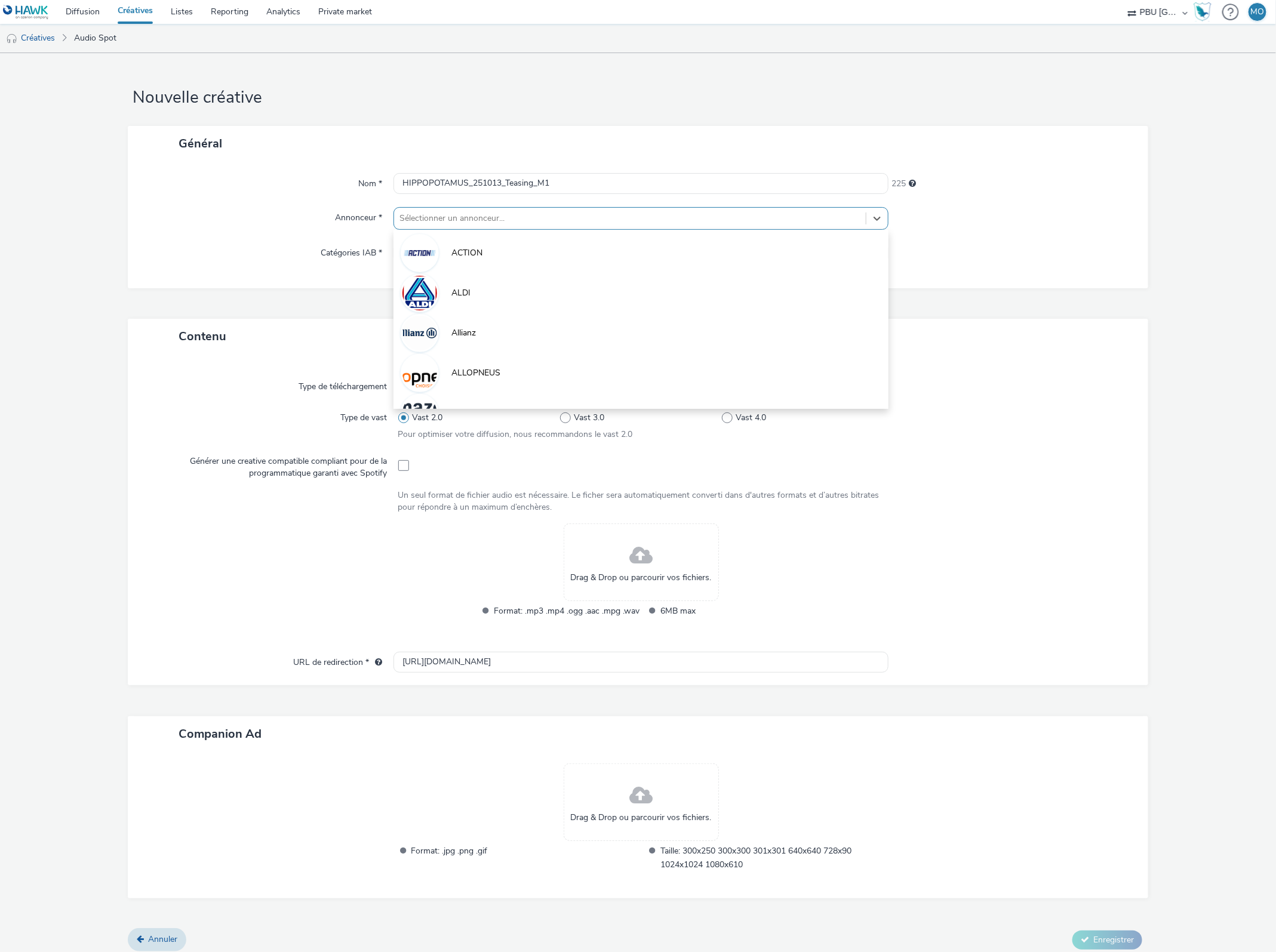
click at [454, 218] on div at bounding box center [630, 218] width 461 height 14
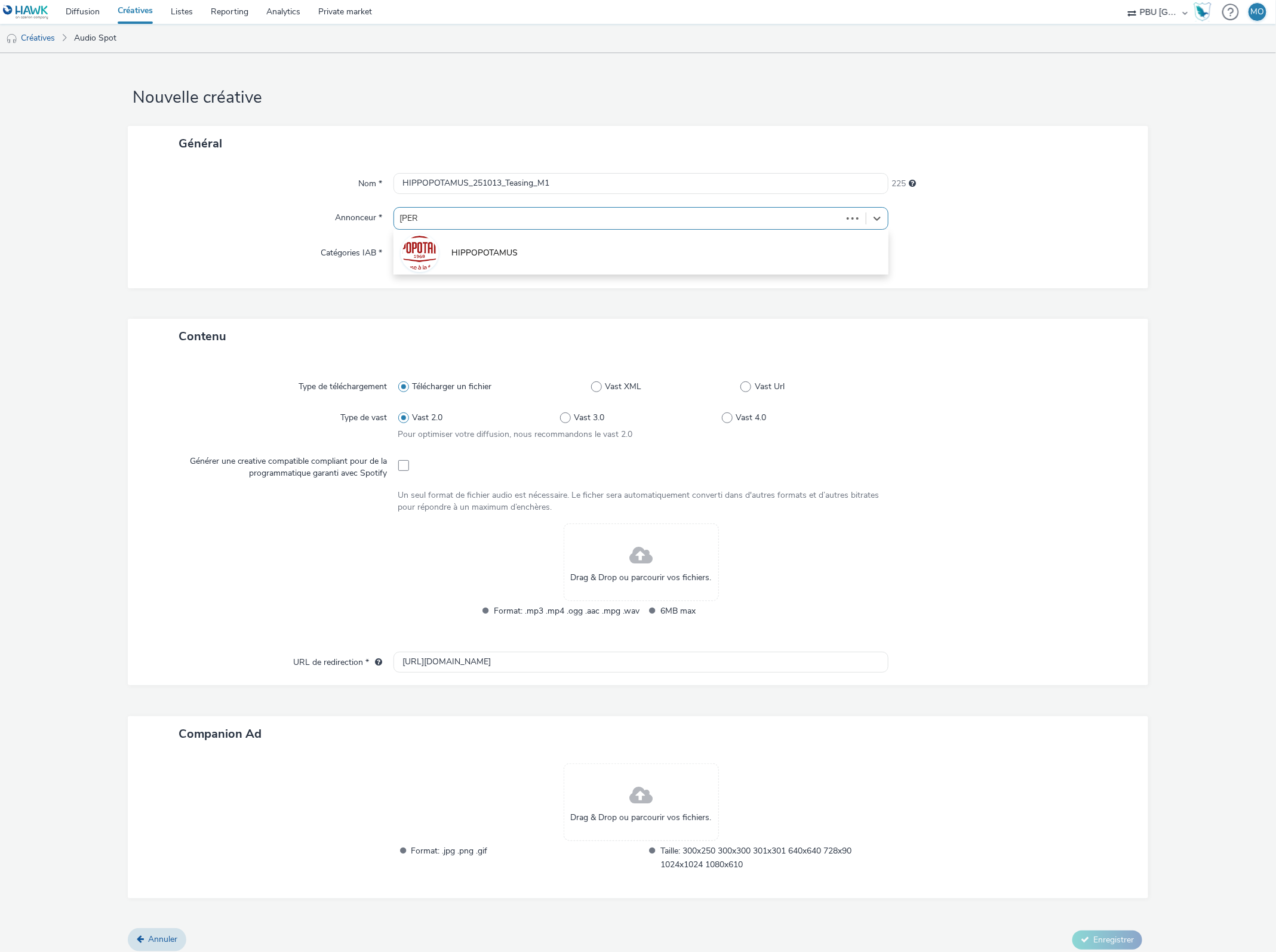
type input "hippo"
click at [468, 261] on li "HIPPOPOTAMUS" at bounding box center [641, 253] width 496 height 40
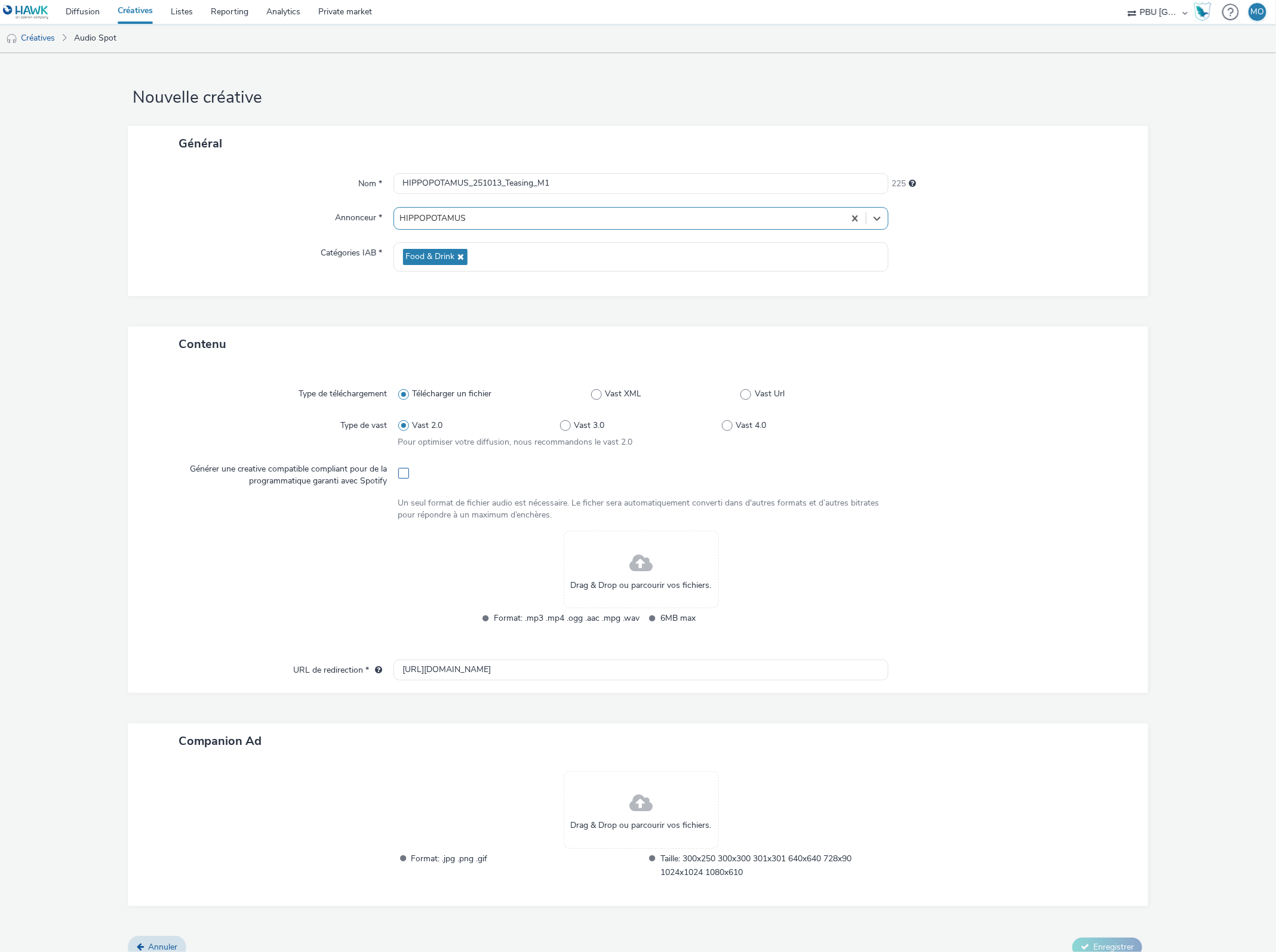
click at [404, 471] on span at bounding box center [404, 473] width 11 height 11
checkbox input "true"
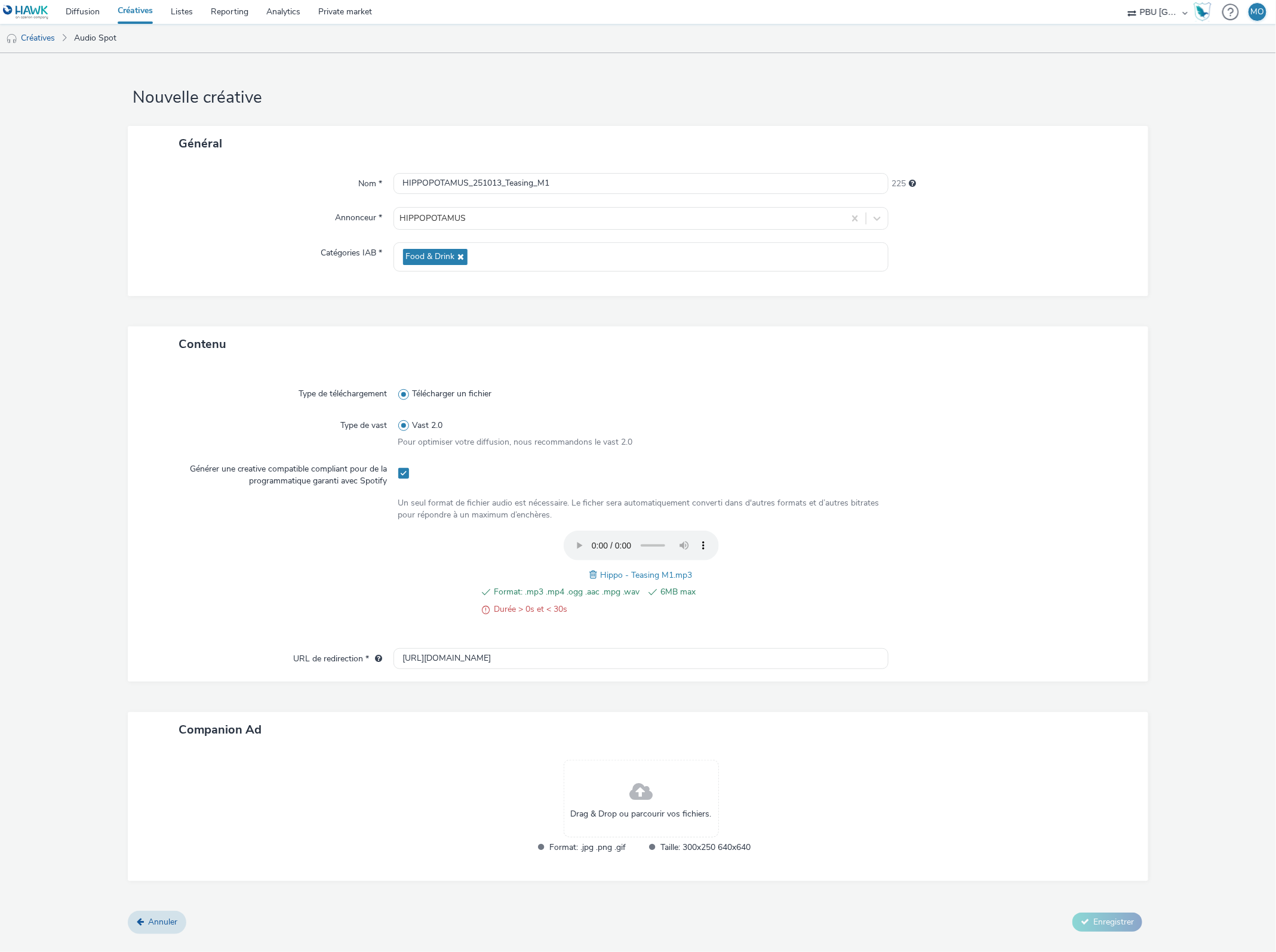
click at [601, 576] on span "Hippo - Teasing M1.mp3" at bounding box center [646, 575] width 92 height 12
click at [598, 576] on span at bounding box center [595, 575] width 11 height 13
